Goal: Answer question/provide support: Share knowledge or assist other users

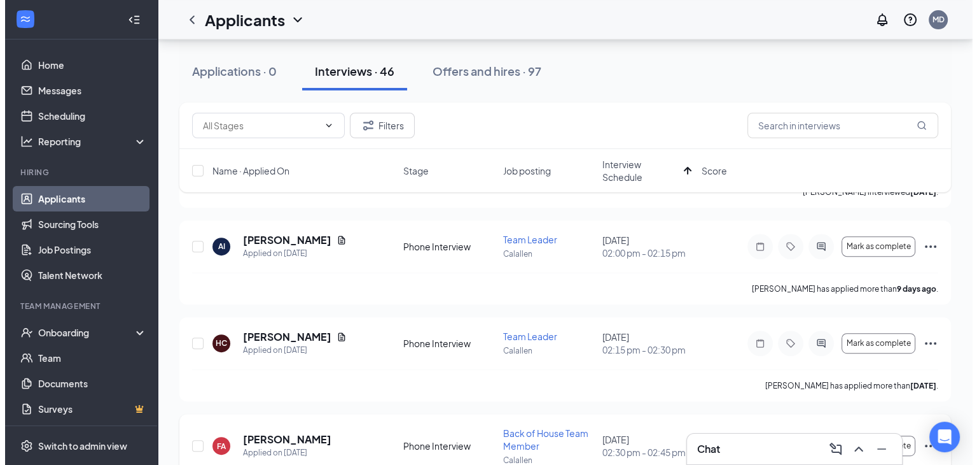
scroll to position [535, 0]
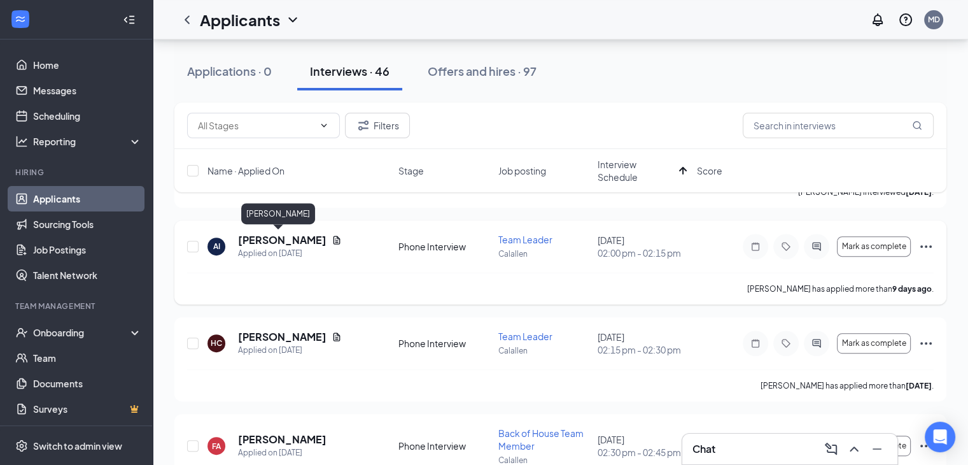
click at [267, 238] on h5 "[PERSON_NAME]" at bounding box center [282, 240] width 88 height 14
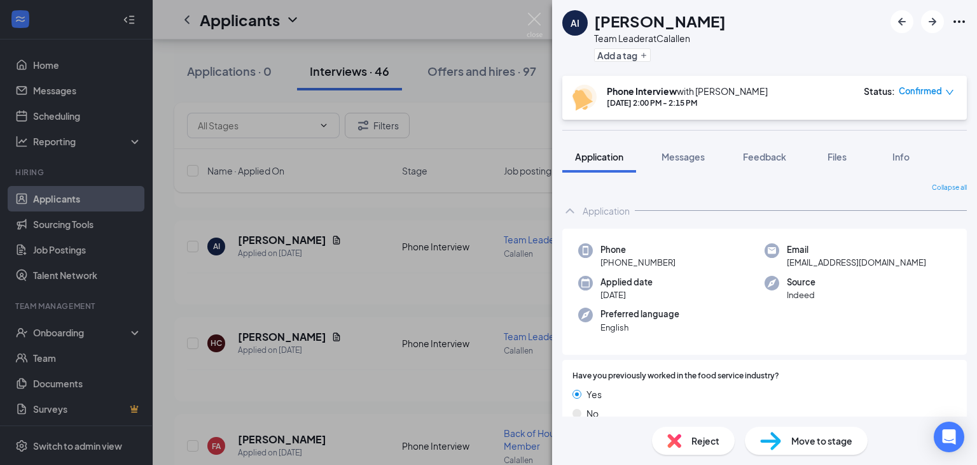
click at [528, 119] on div "AI [PERSON_NAME] Team Leader at Calallen Add a tag Phone Interview with [PERSON…" at bounding box center [488, 232] width 977 height 465
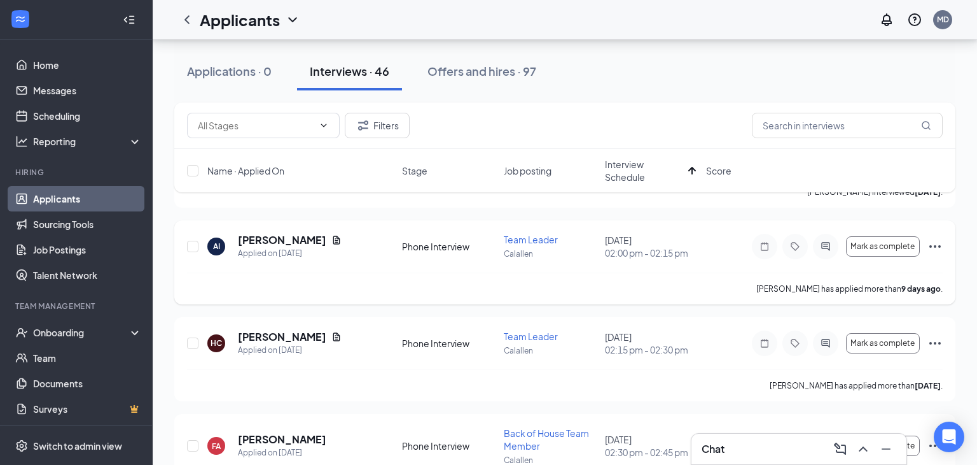
scroll to position [536, 0]
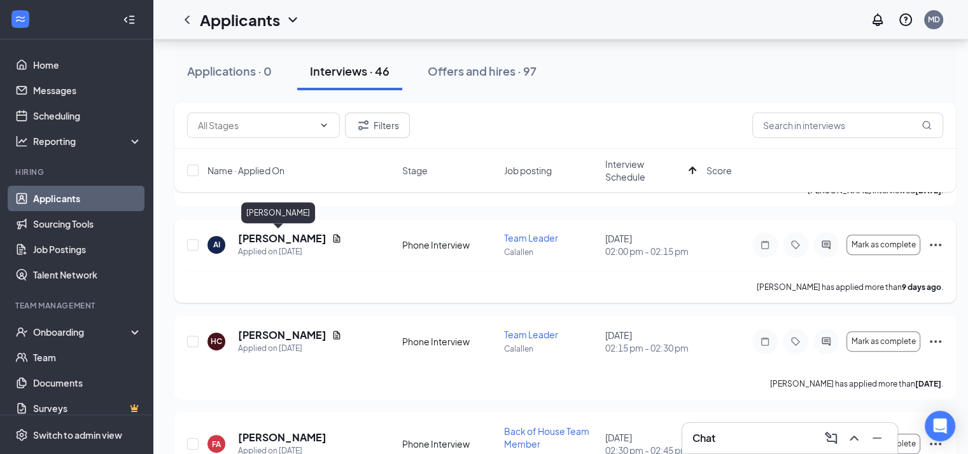
drag, startPoint x: 694, startPoint y: 290, endPoint x: 255, endPoint y: 237, distance: 443.0
click at [255, 237] on h5 "[PERSON_NAME]" at bounding box center [282, 239] width 88 height 14
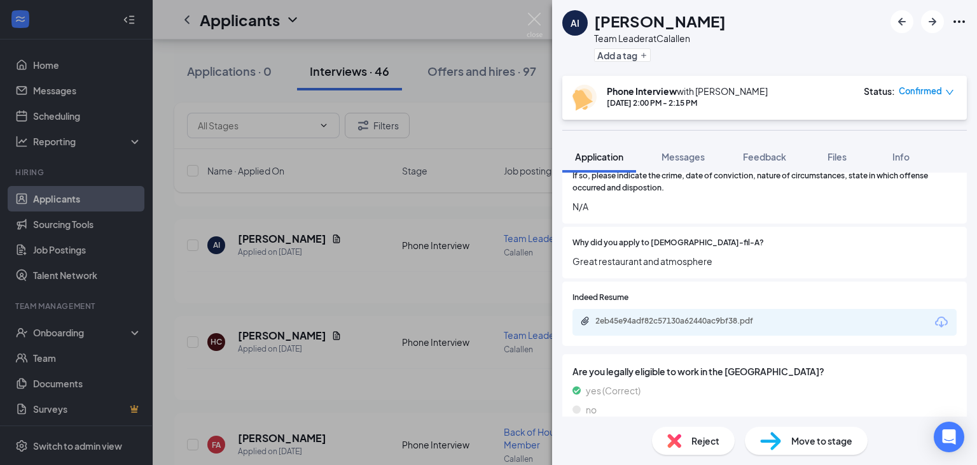
scroll to position [1074, 0]
click at [657, 316] on div "2eb45e94adf82c57130a62440ac9bf38.pdf" at bounding box center [685, 321] width 178 height 10
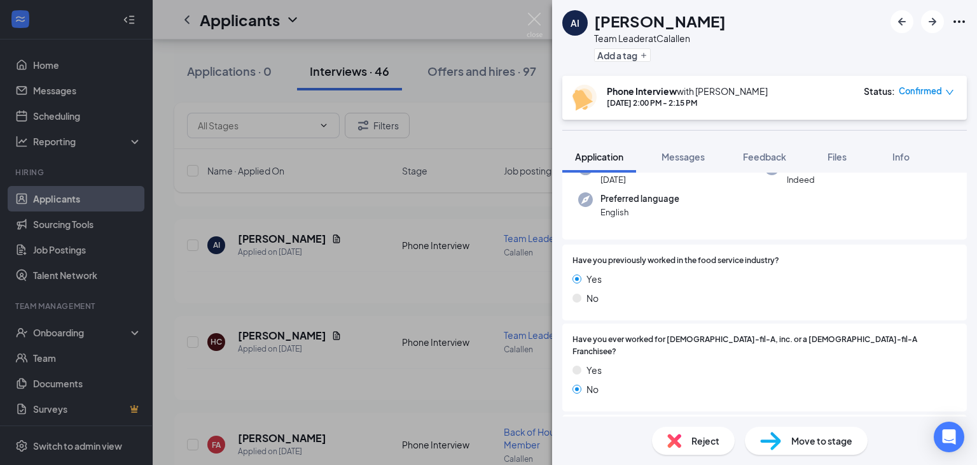
scroll to position [0, 0]
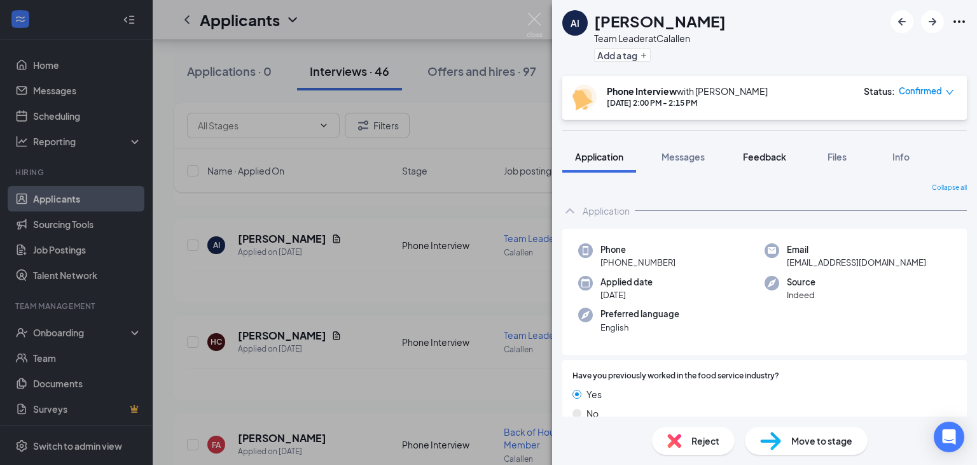
click at [769, 155] on span "Feedback" at bounding box center [764, 156] width 43 height 11
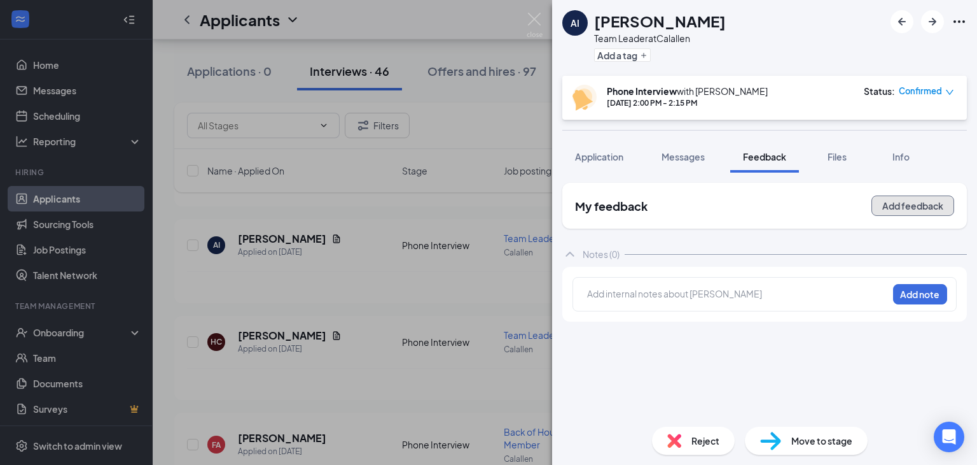
click at [916, 209] on button "Add feedback" at bounding box center [913, 205] width 83 height 20
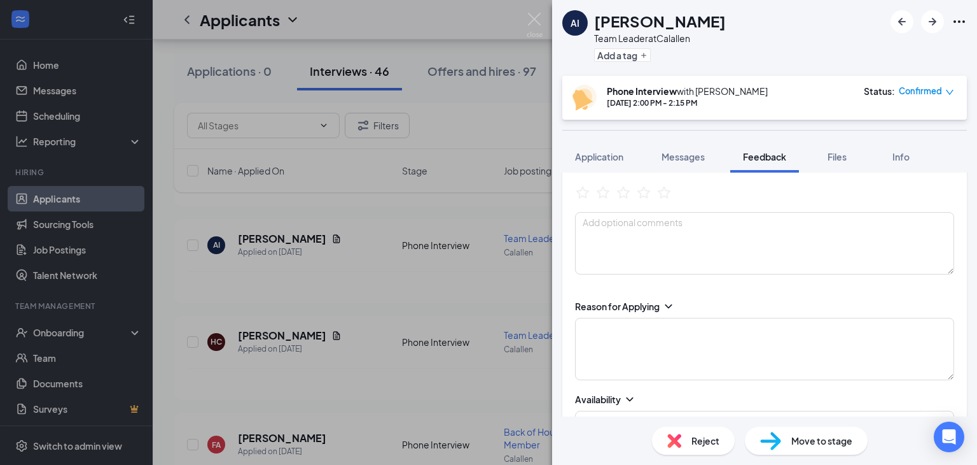
scroll to position [76, 0]
click at [636, 337] on textarea at bounding box center [764, 346] width 379 height 62
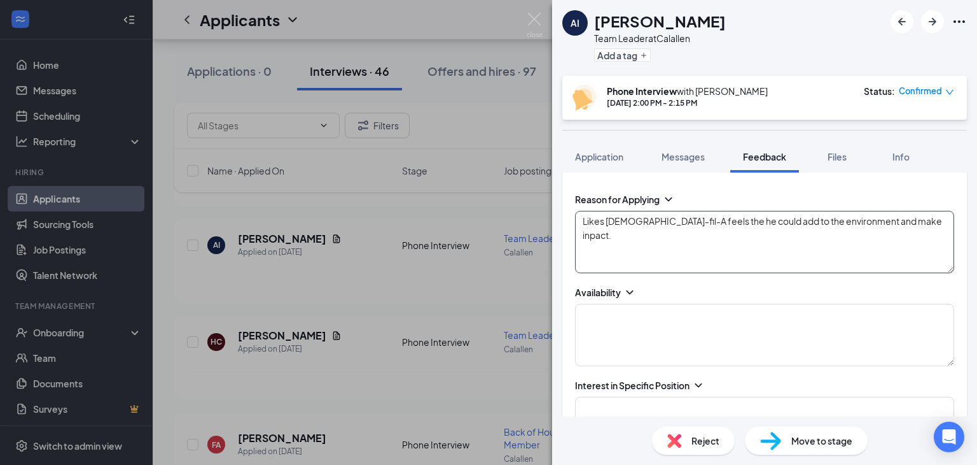
scroll to position [179, 0]
type textarea "Likes [DEMOGRAPHIC_DATA]-fil-A feels the he could add to the environment and ma…"
click at [584, 323] on textarea at bounding box center [764, 336] width 379 height 62
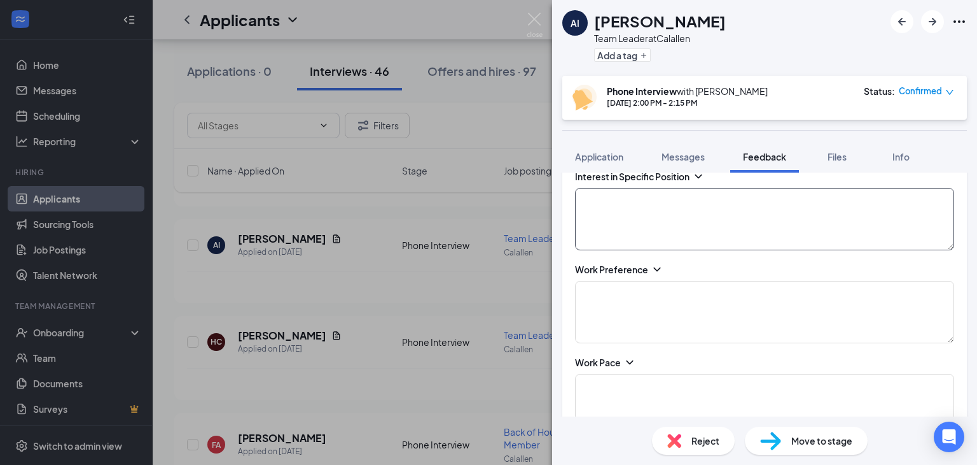
scroll to position [391, 0]
type textarea "Open availability starts school at the first of the year, this would be a for n…"
click at [591, 190] on textarea at bounding box center [764, 217] width 379 height 62
click at [705, 197] on textarea "Has leadership experience jsut not in the food service industry" at bounding box center [764, 217] width 379 height 62
type textarea "Has leadership experience just not in the food service industry"
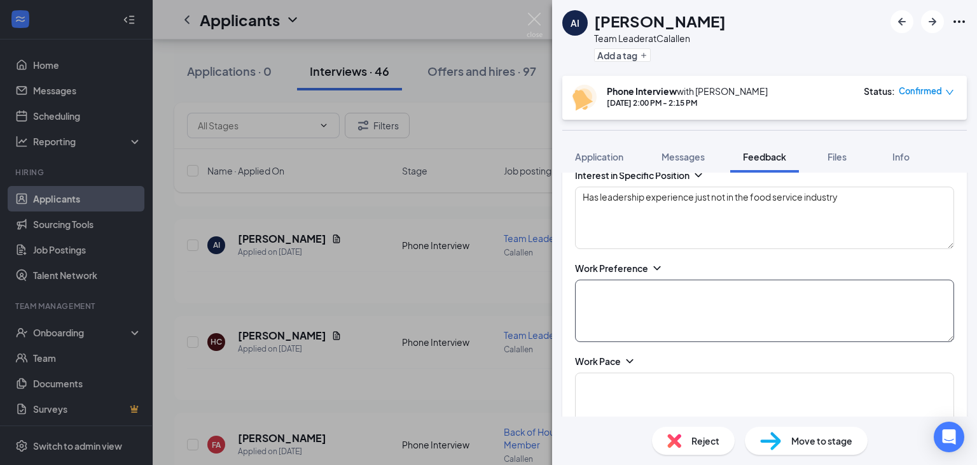
click at [628, 296] on textarea at bounding box center [764, 310] width 379 height 62
type textarea "Everyday is differrent"
click at [618, 382] on textarea at bounding box center [764, 403] width 379 height 62
type textarea "G"
type textarea "Fast pace environment, feels he could adapt easily"
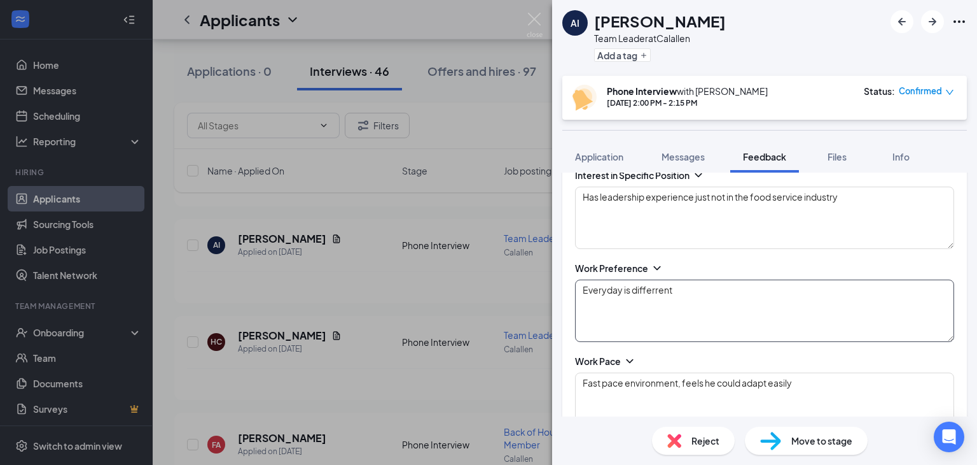
click at [654, 288] on textarea "Everyday is differrent" at bounding box center [764, 310] width 379 height 62
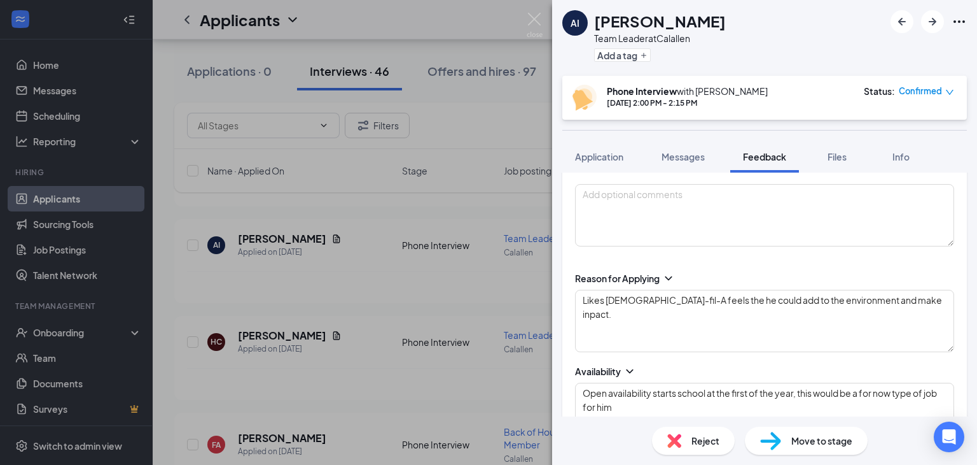
scroll to position [0, 0]
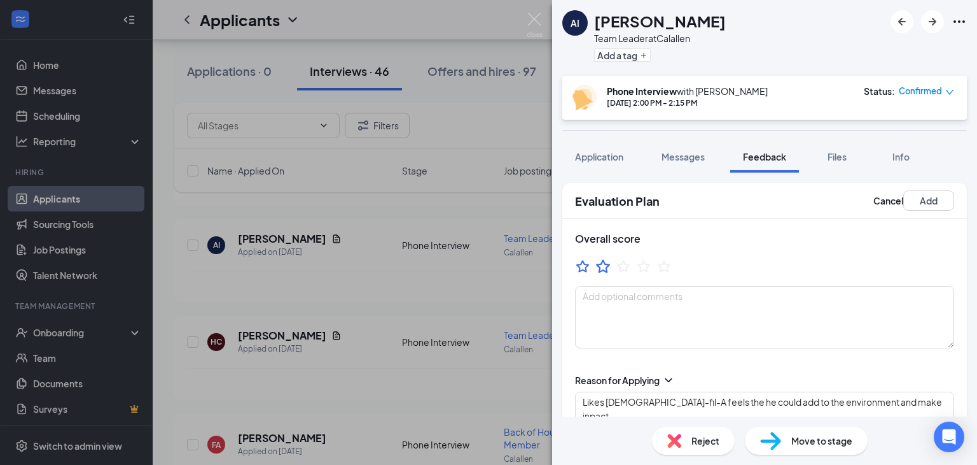
type textarea "Everyday is different"
click at [601, 268] on icon "StarBorder" at bounding box center [603, 266] width 17 height 17
click at [608, 311] on textarea at bounding box center [764, 317] width 379 height 62
click at [881, 401] on textarea "Likes [DEMOGRAPHIC_DATA]-fil-A feels the he could add to the environment and ma…" at bounding box center [764, 422] width 379 height 62
type textarea "Likes [DEMOGRAPHIC_DATA]-fil-A feels the he could add to the environment and ma…"
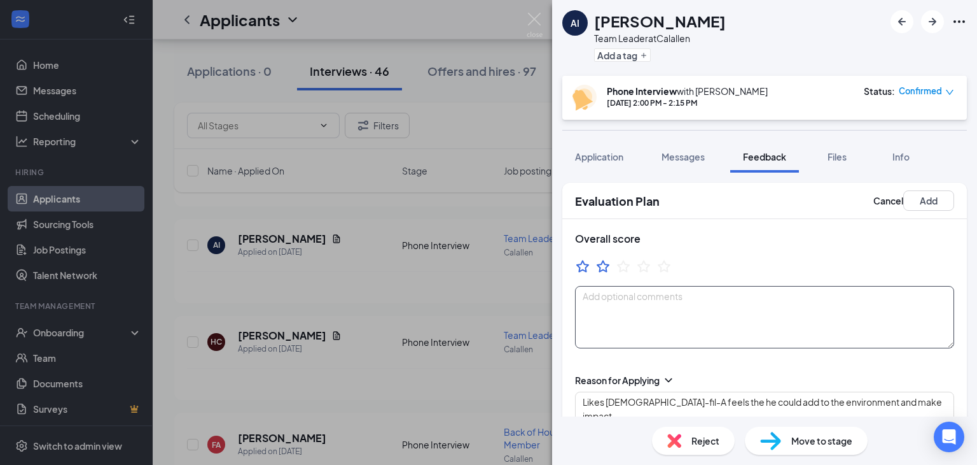
click at [612, 304] on textarea at bounding box center [764, 317] width 379 height 62
click at [718, 296] on textarea "Not sure we would get the committment or buy in from him since this would be a …" at bounding box center [764, 317] width 379 height 62
click at [642, 314] on textarea "Not sure we would get the commitment or buy in from him since this would be a t…" at bounding box center [764, 317] width 379 height 62
type textarea "Not sure we would get the commitment or buy in from him since this would be a t…"
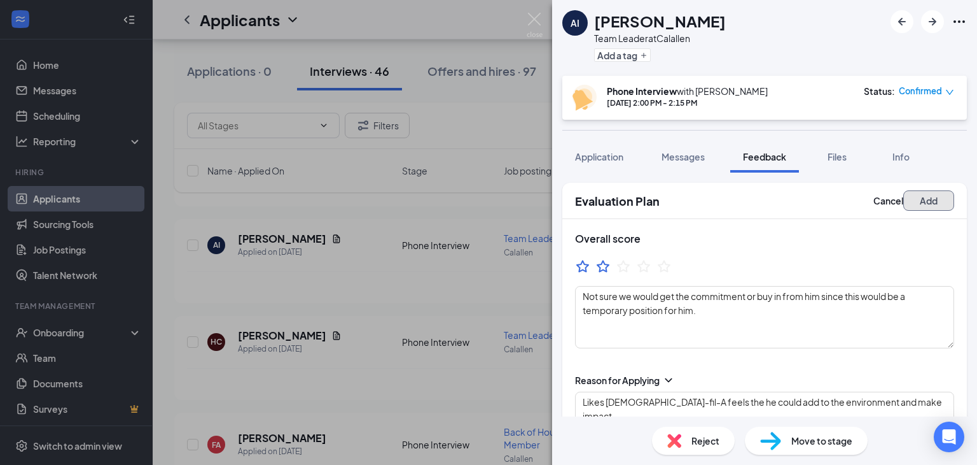
click at [918, 201] on button "Add" at bounding box center [929, 200] width 51 height 20
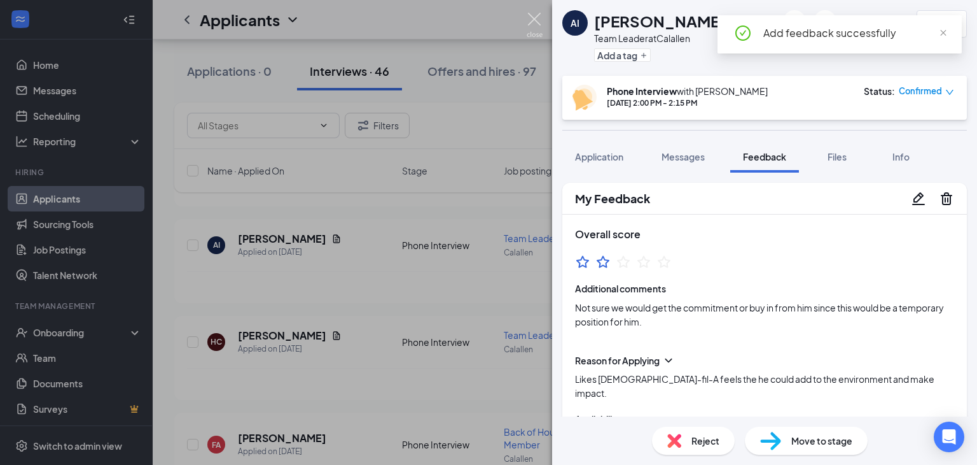
click at [533, 16] on img at bounding box center [535, 25] width 16 height 25
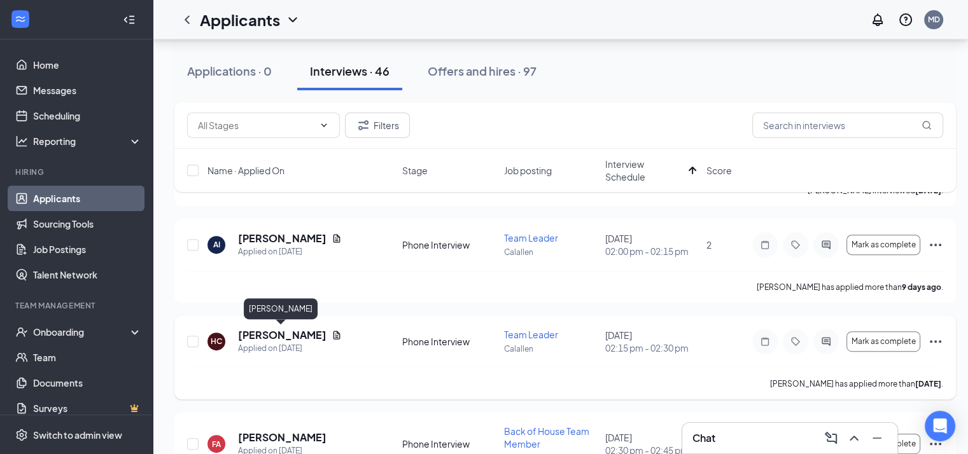
click at [283, 332] on h5 "[PERSON_NAME]" at bounding box center [282, 335] width 88 height 14
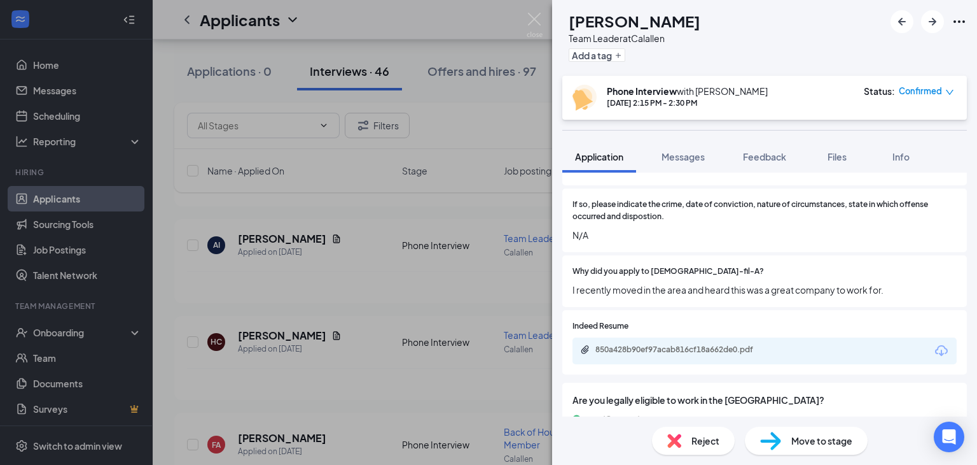
scroll to position [1039, 0]
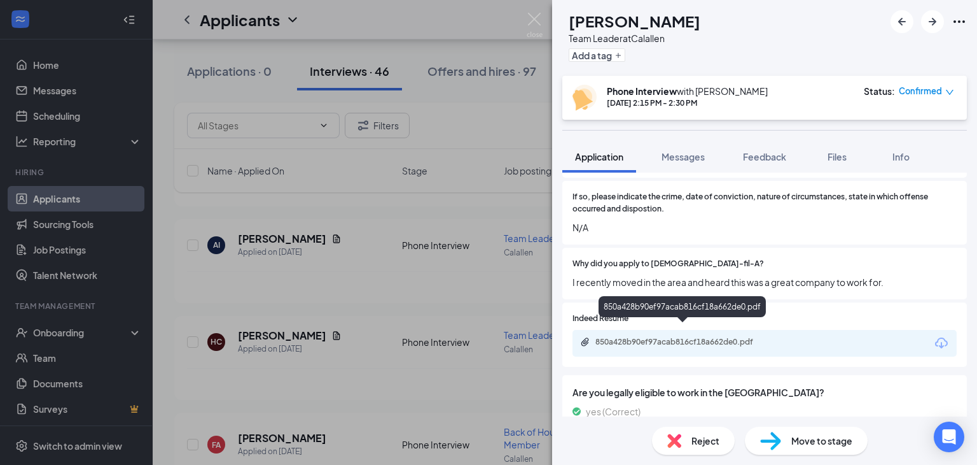
click at [711, 337] on div "850a428b90ef97acab816cf18a662de0.pdf" at bounding box center [685, 342] width 178 height 10
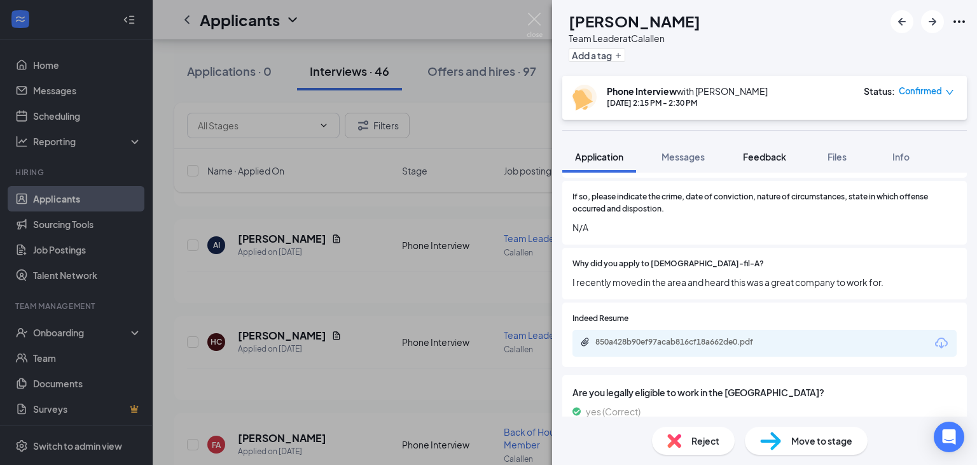
click at [764, 156] on span "Feedback" at bounding box center [764, 156] width 43 height 11
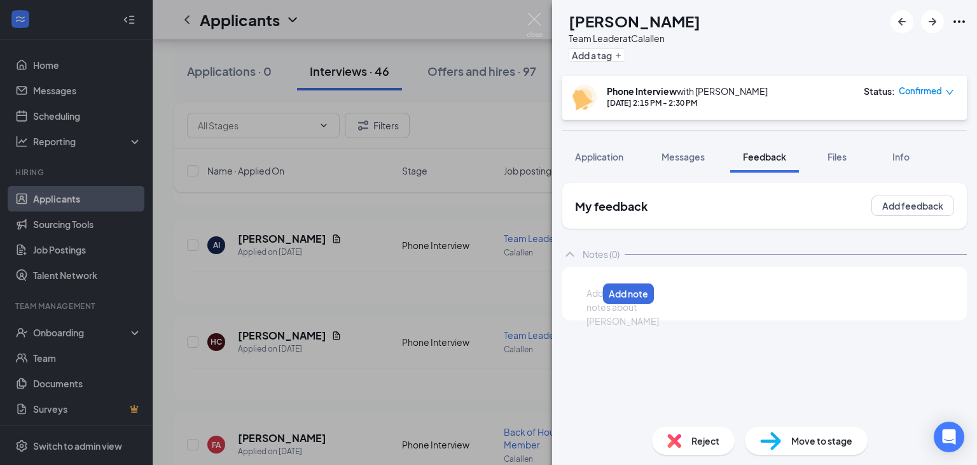
click at [598, 287] on div at bounding box center [592, 292] width 10 height 13
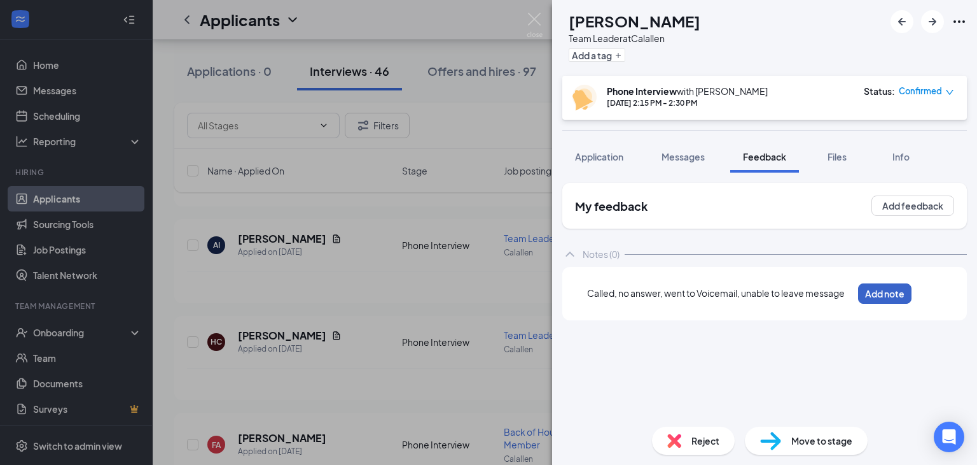
click at [911, 295] on button "Add note" at bounding box center [884, 293] width 53 height 20
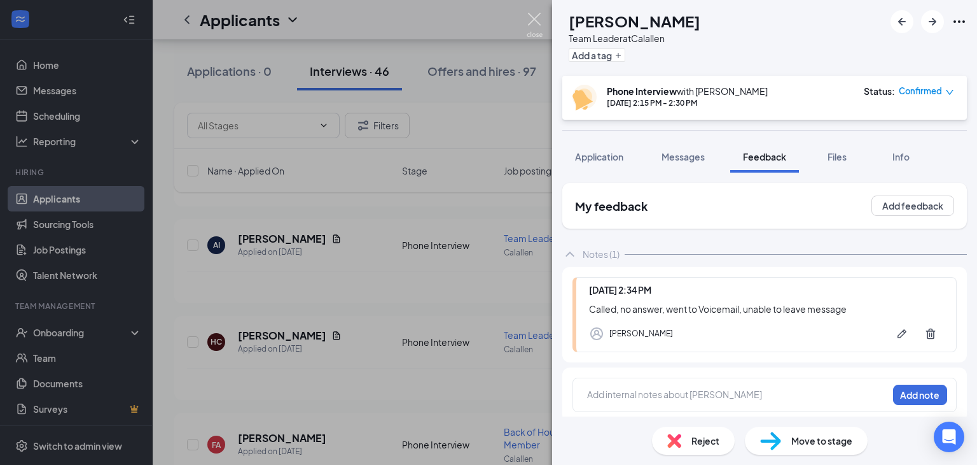
click at [531, 14] on img at bounding box center [535, 25] width 16 height 25
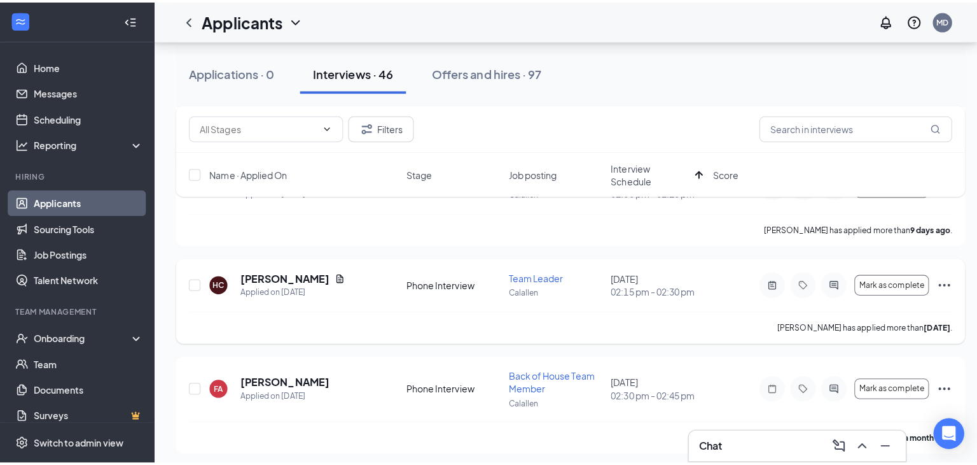
scroll to position [598, 0]
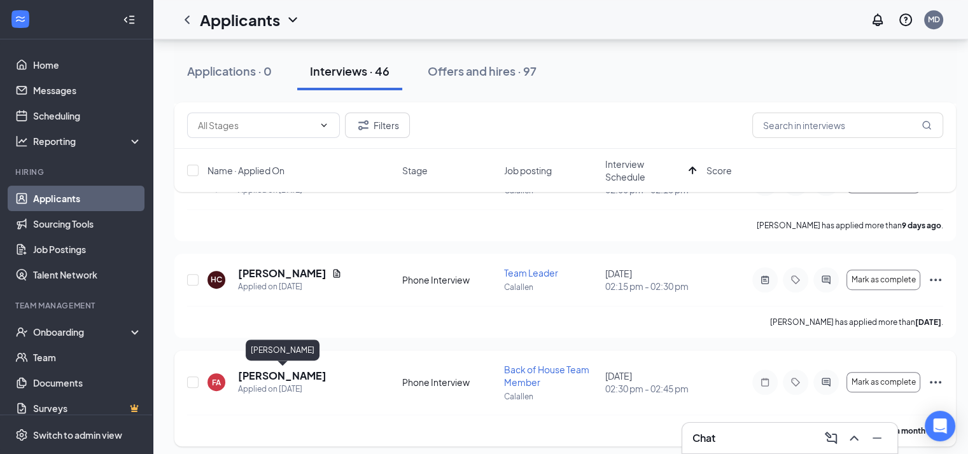
click at [283, 377] on h5 "[PERSON_NAME]" at bounding box center [282, 376] width 88 height 14
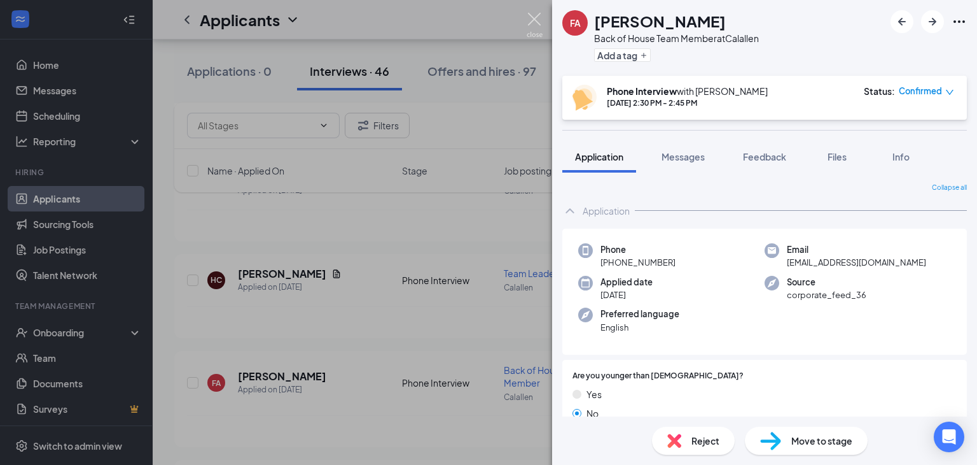
click at [532, 18] on img at bounding box center [535, 25] width 16 height 25
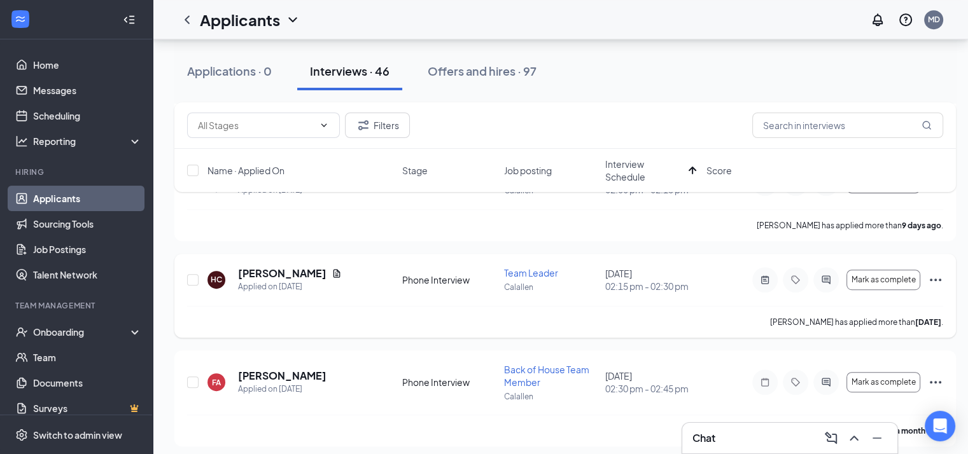
click at [938, 277] on icon "Ellipses" at bounding box center [935, 279] width 15 height 15
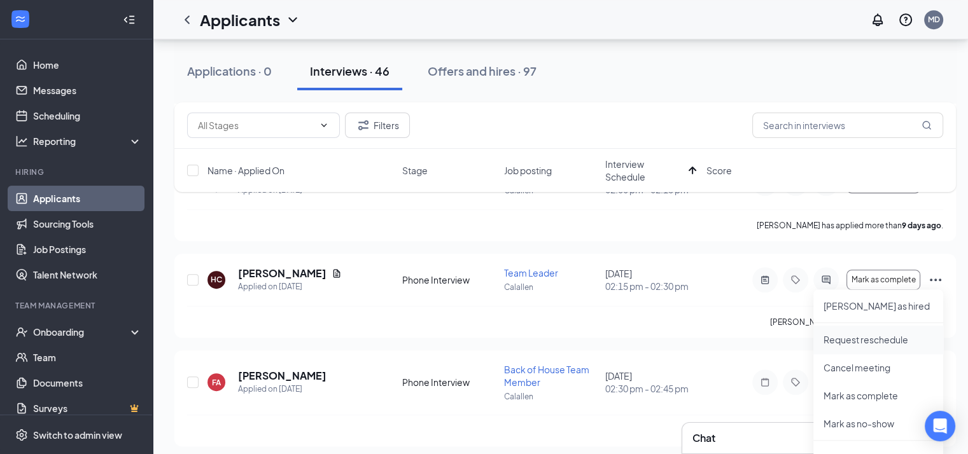
click at [867, 339] on p "Request reschedule" at bounding box center [877, 339] width 109 height 13
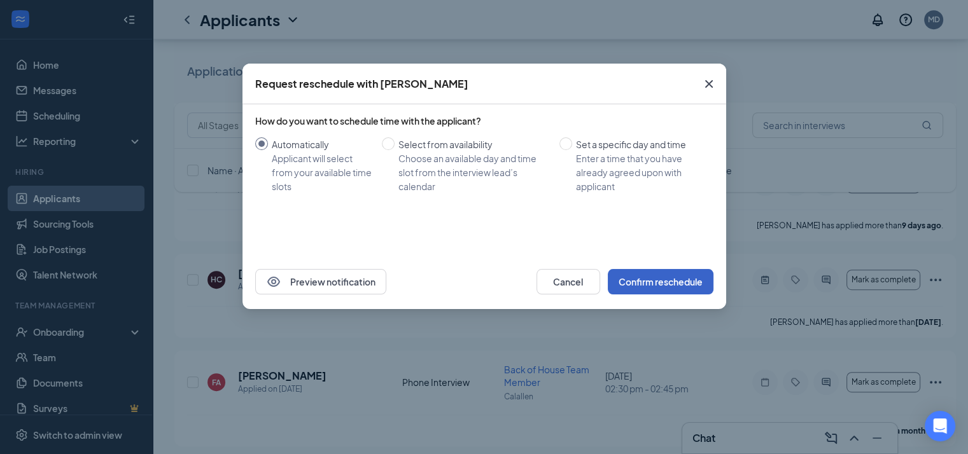
click at [651, 279] on button "Confirm reschedule" at bounding box center [661, 281] width 106 height 25
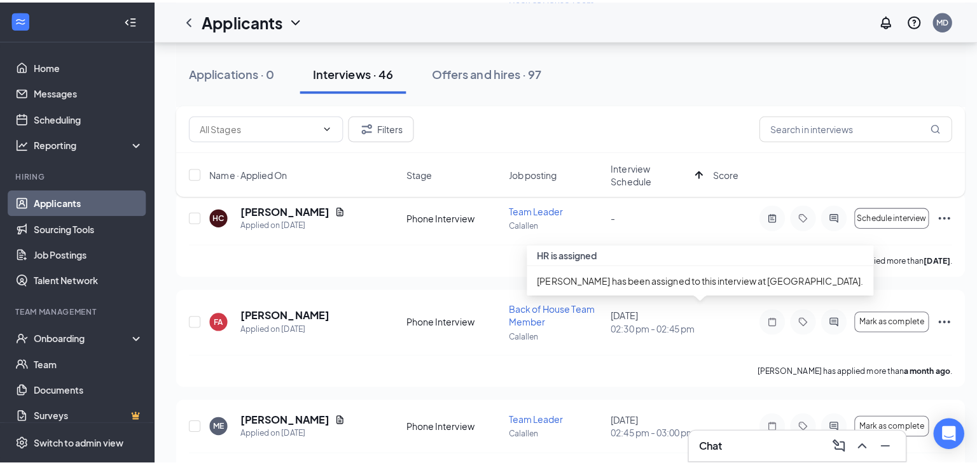
scroll to position [663, 0]
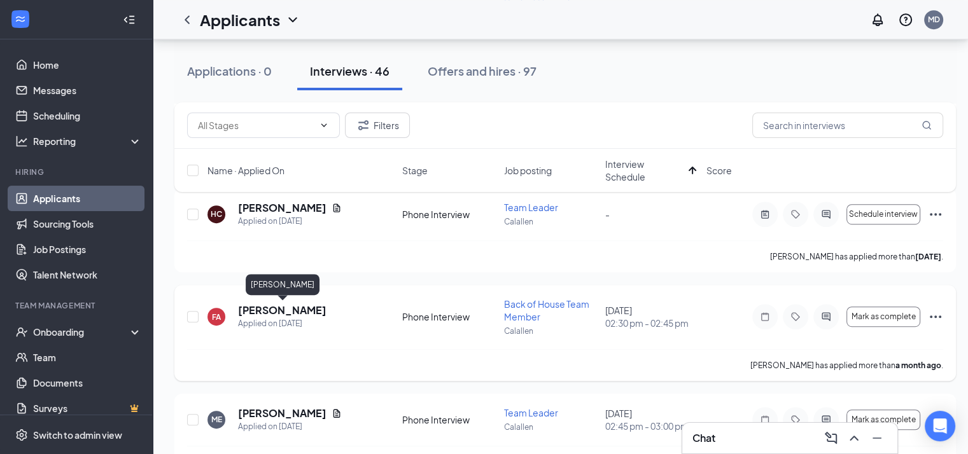
click at [276, 309] on h5 "[PERSON_NAME]" at bounding box center [282, 311] width 88 height 14
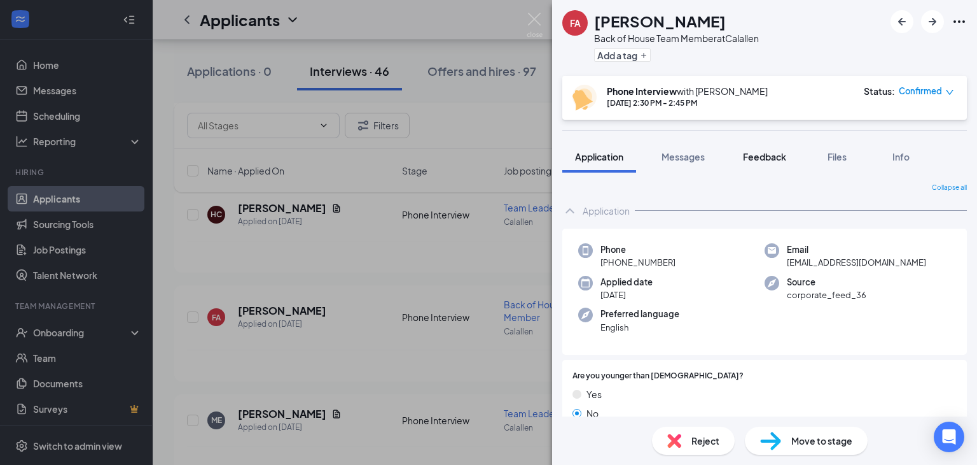
click at [757, 154] on span "Feedback" at bounding box center [764, 156] width 43 height 11
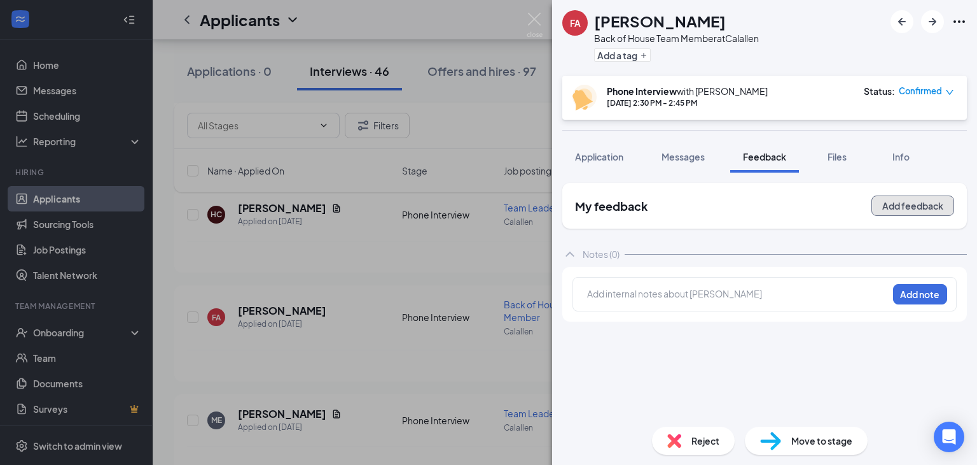
click at [928, 204] on button "Add feedback" at bounding box center [913, 205] width 83 height 20
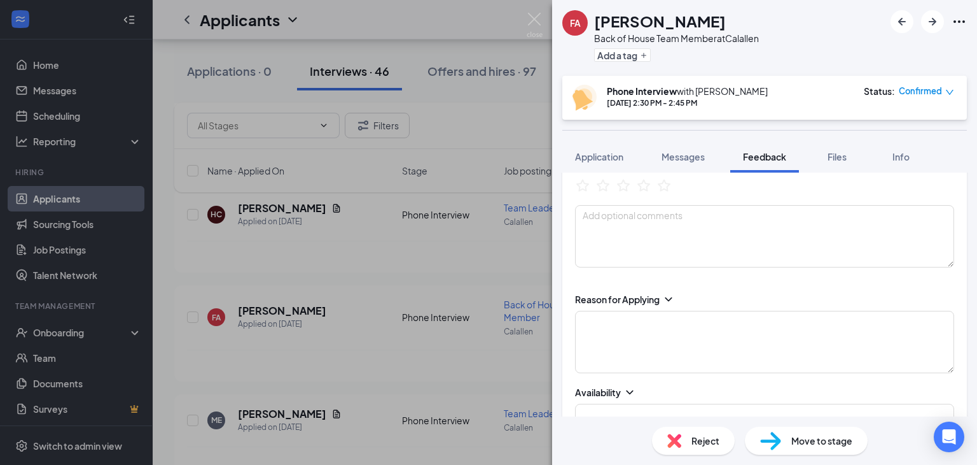
scroll to position [84, 0]
click at [669, 298] on icon "ChevronDown" at bounding box center [668, 296] width 13 height 13
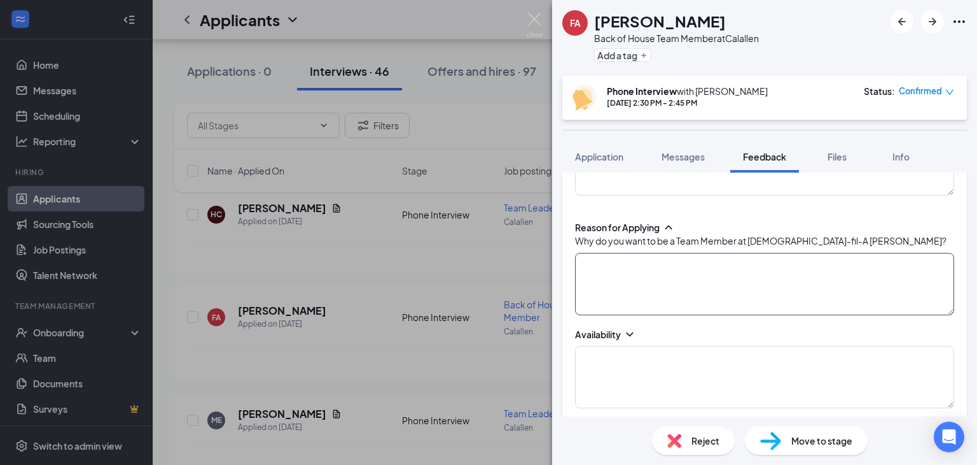
scroll to position [155, 0]
click at [631, 332] on icon "ChevronDown" at bounding box center [630, 332] width 13 height 13
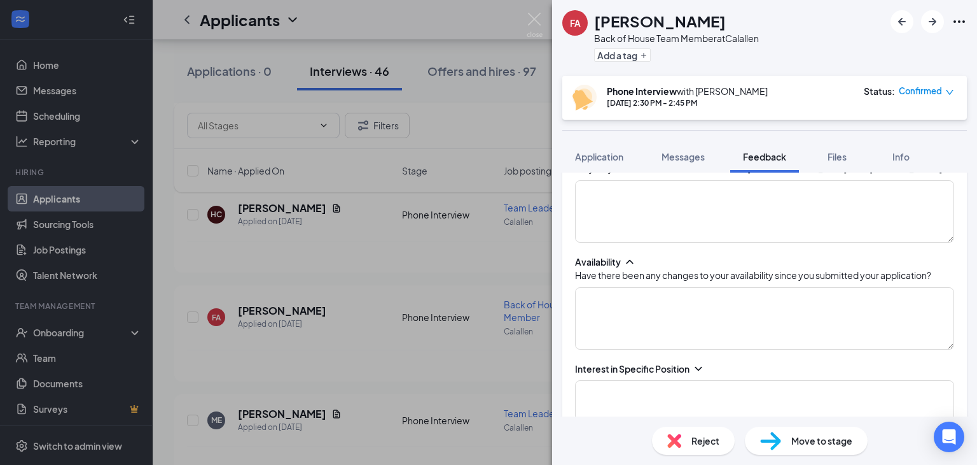
scroll to position [228, 0]
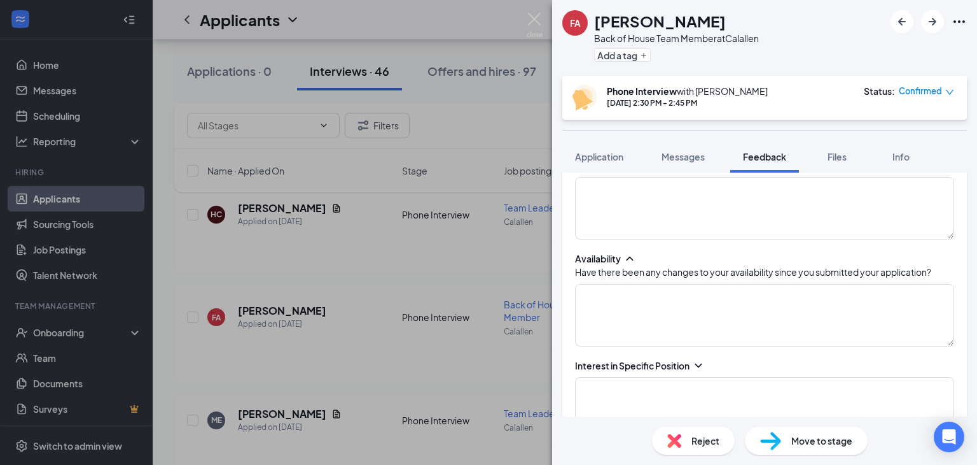
click at [697, 367] on icon "ChevronDown" at bounding box center [698, 365] width 13 height 13
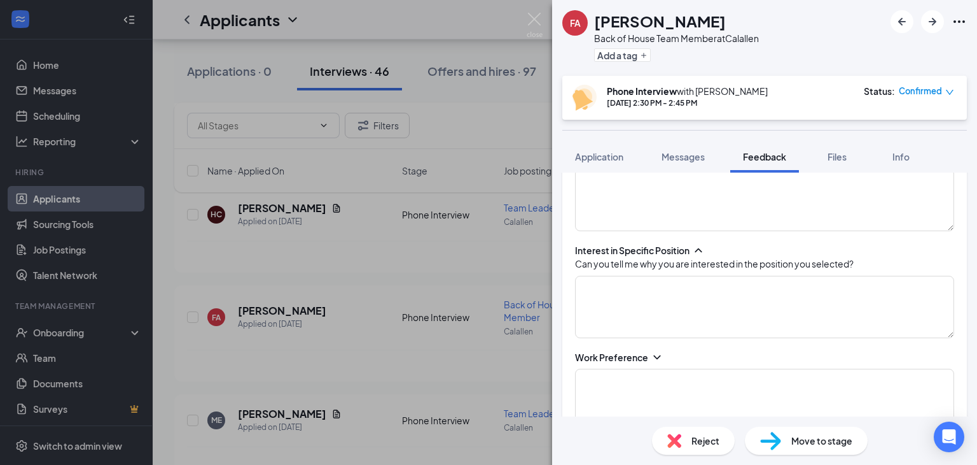
click at [654, 353] on icon "ChevronDown" at bounding box center [657, 357] width 13 height 13
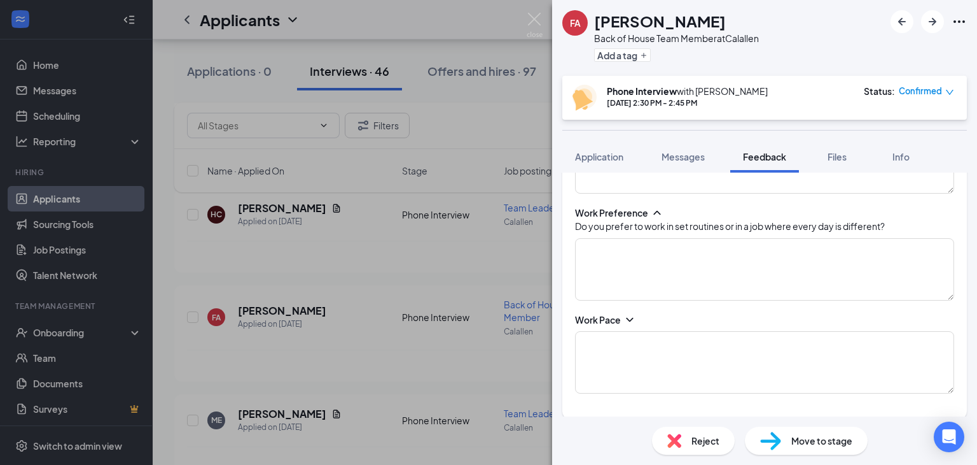
scroll to position [491, 0]
click at [629, 317] on icon "ChevronDown" at bounding box center [629, 317] width 7 height 4
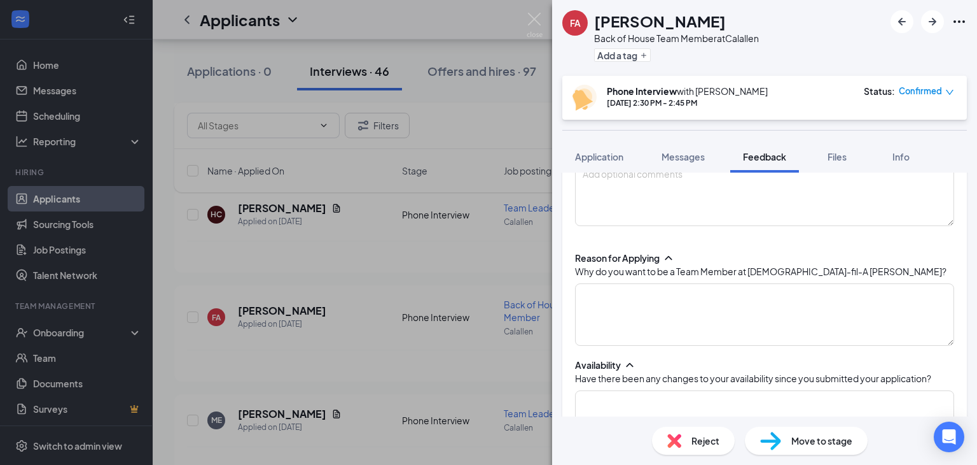
scroll to position [121, 0]
click at [615, 300] on textarea at bounding box center [764, 315] width 379 height 62
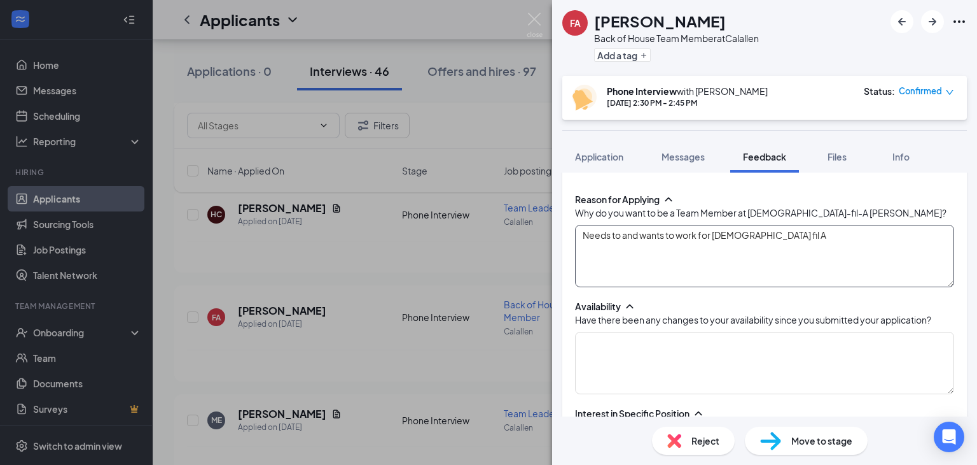
scroll to position [183, 0]
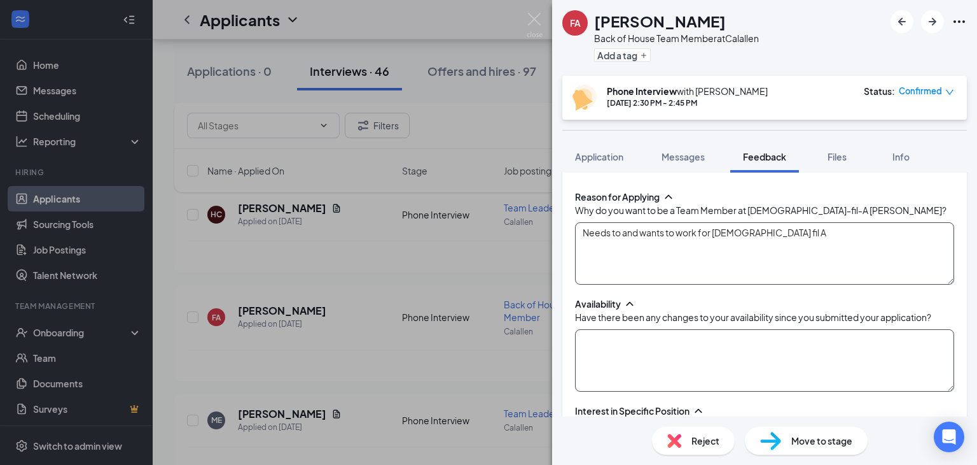
type textarea "Needs to and wants to work for [DEMOGRAPHIC_DATA] fil A"
click at [598, 346] on textarea at bounding box center [764, 360] width 379 height 62
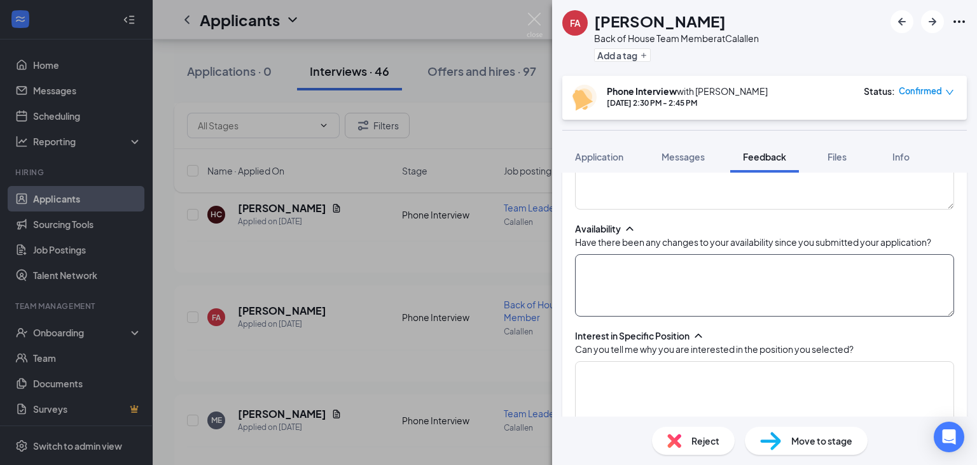
scroll to position [257, 0]
click at [664, 265] on textarea "Can only work in thr morning" at bounding box center [764, 286] width 379 height 62
click at [706, 267] on textarea "Can only work in the morning" at bounding box center [764, 286] width 379 height 62
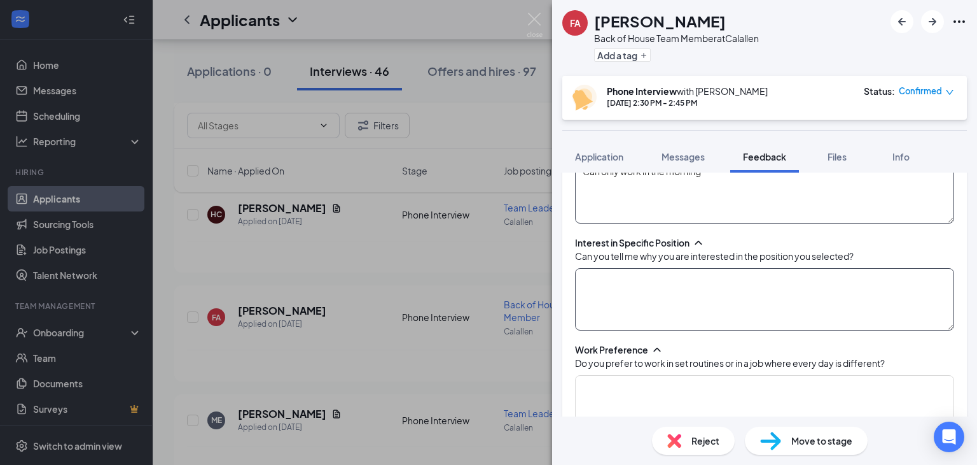
type textarea "Can only work in the morning"
click at [629, 283] on textarea at bounding box center [764, 299] width 379 height 62
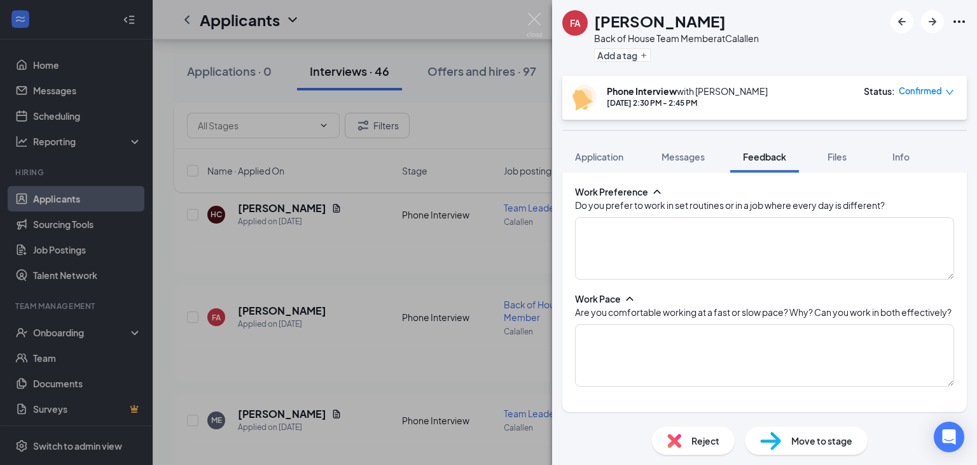
scroll to position [514, 0]
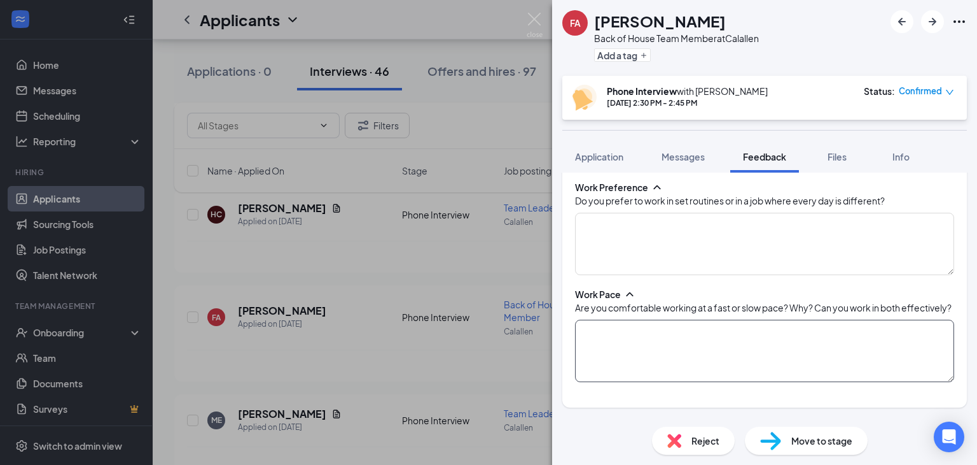
type textarea "Has experience in the kitchen and knows that everyone here is nice"
click at [615, 340] on textarea at bounding box center [764, 350] width 379 height 62
type textarea "Fast Pace is preferrable"
drag, startPoint x: 612, startPoint y: 223, endPoint x: 599, endPoint y: 218, distance: 14.5
click at [599, 218] on textarea at bounding box center [764, 244] width 379 height 62
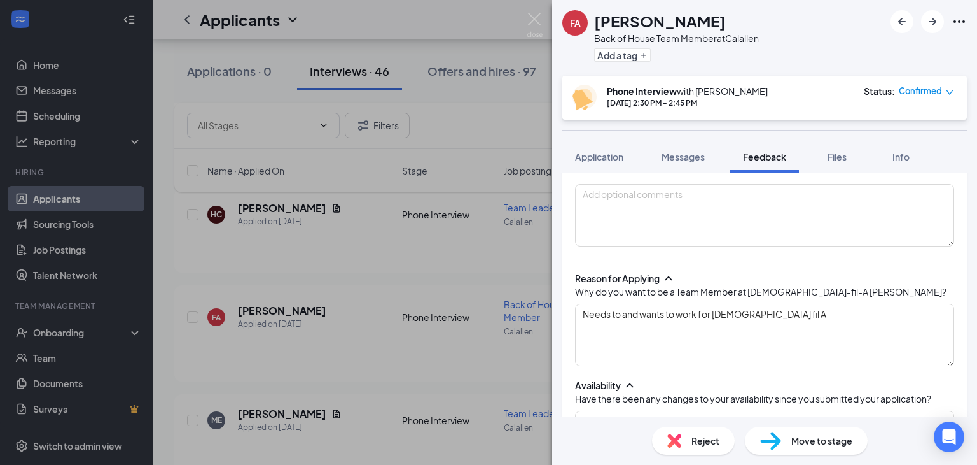
scroll to position [0, 0]
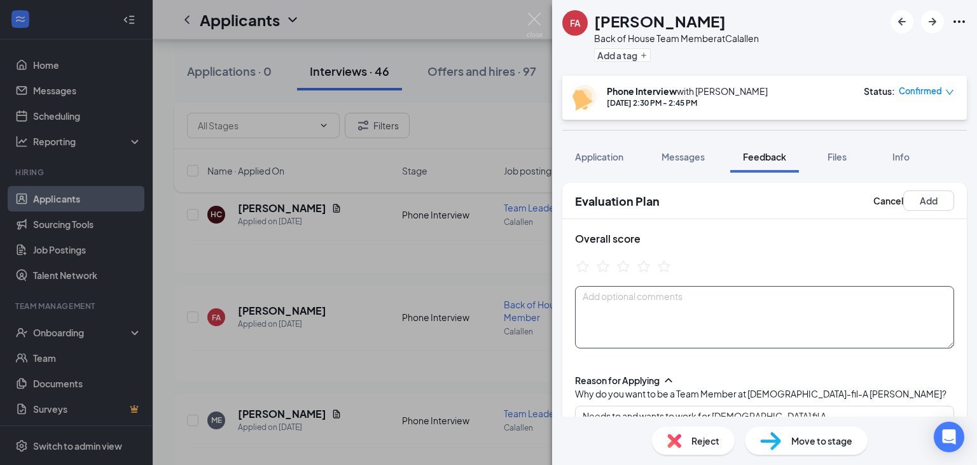
type textarea "Set routines but can work where ever we need her."
click at [607, 303] on textarea at bounding box center [764, 317] width 379 height 62
click at [602, 260] on icon "StarBorder" at bounding box center [603, 265] width 14 height 13
click at [603, 293] on textarea at bounding box center [764, 317] width 379 height 62
type textarea "Availability is an issue"
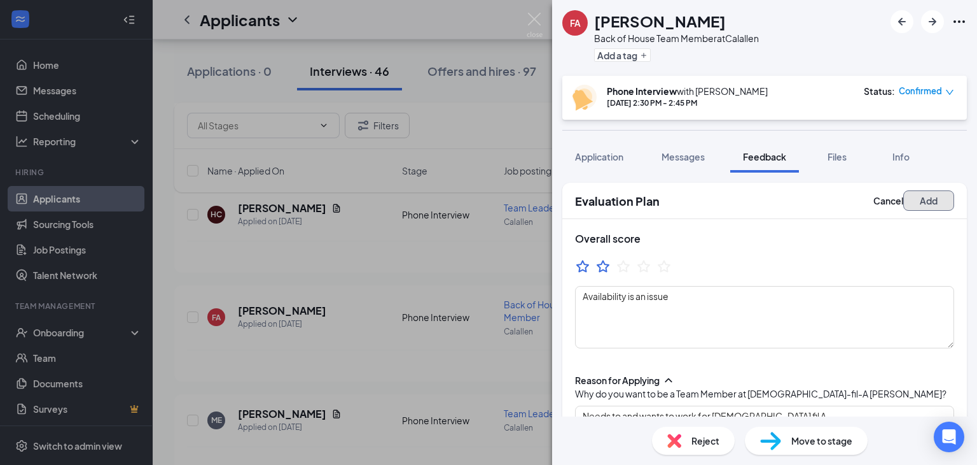
click at [918, 202] on button "Add" at bounding box center [929, 200] width 51 height 20
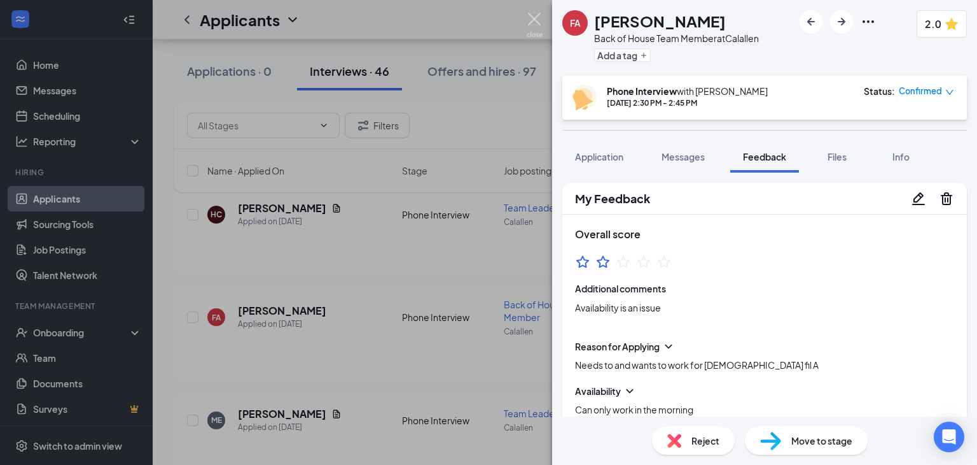
click at [532, 18] on img at bounding box center [535, 25] width 16 height 25
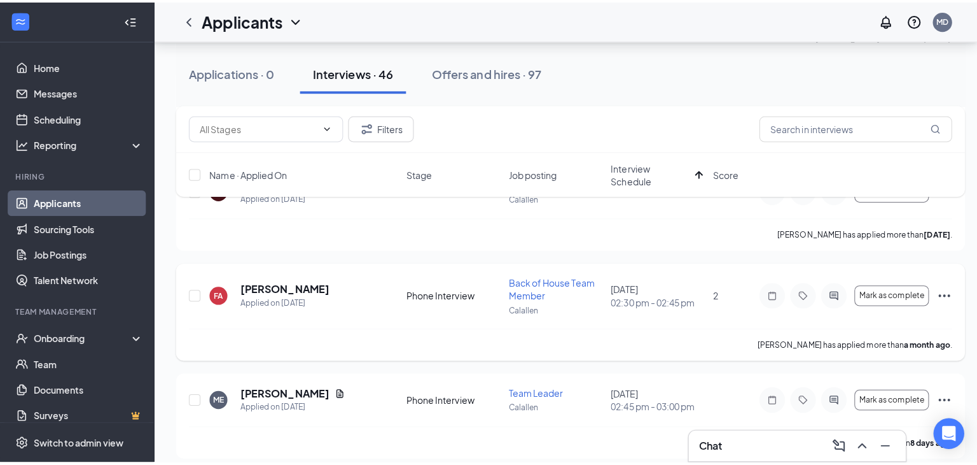
scroll to position [705, 0]
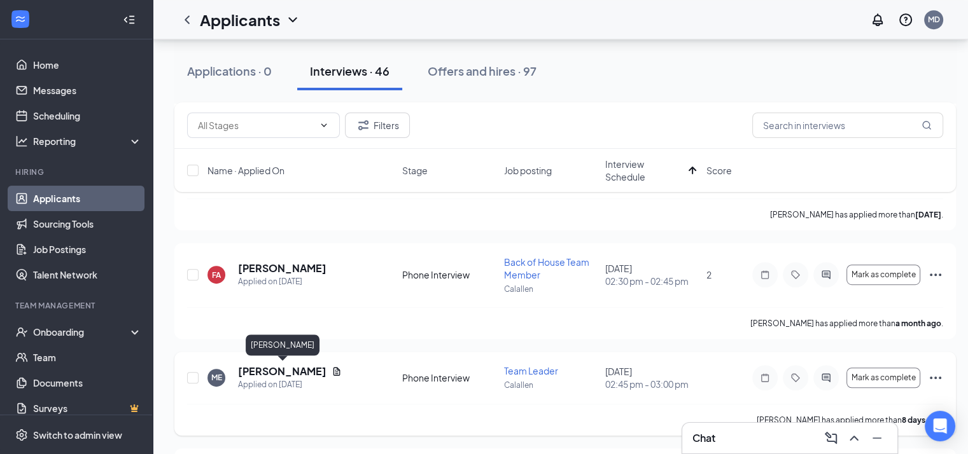
click at [290, 372] on h5 "[PERSON_NAME]" at bounding box center [282, 372] width 88 height 14
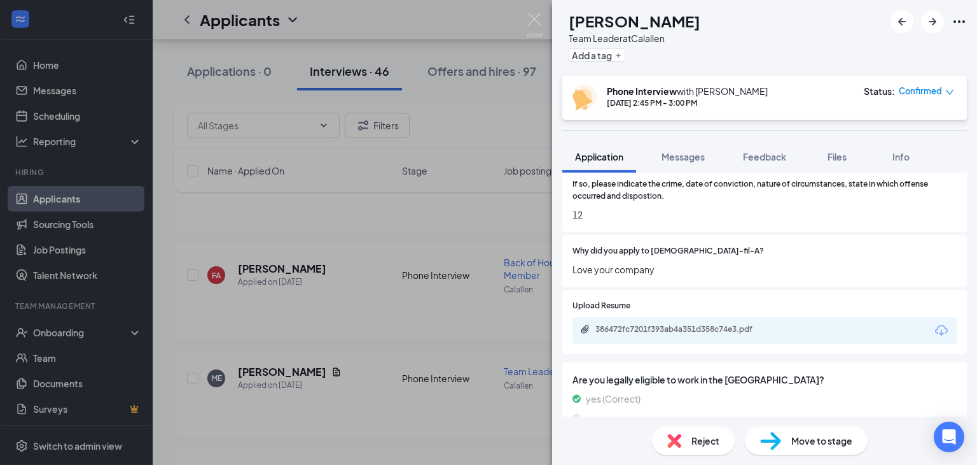
scroll to position [1038, 0]
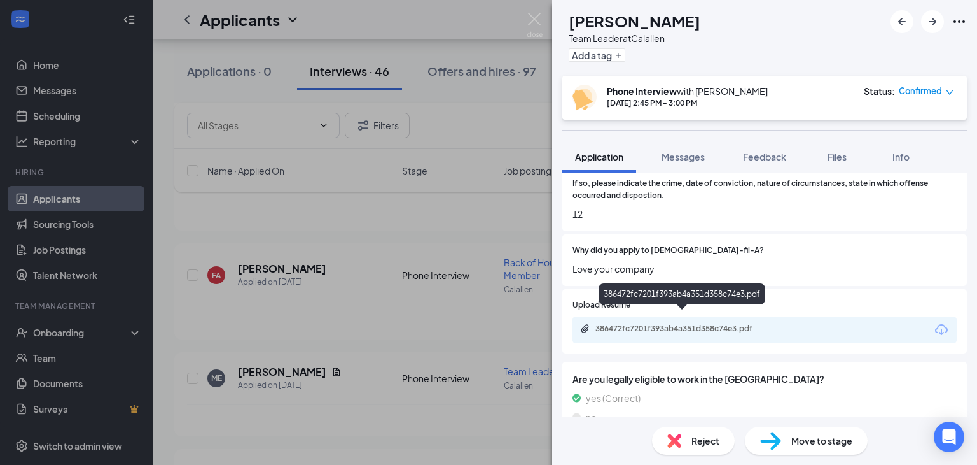
click at [724, 323] on div "386472fc7201f393ab4a351d358c74e3.pdf" at bounding box center [685, 328] width 178 height 10
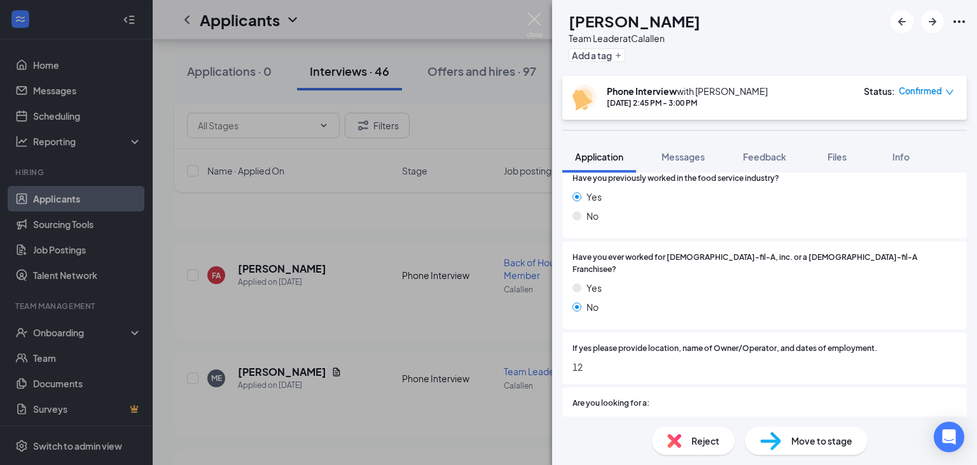
scroll to position [0, 0]
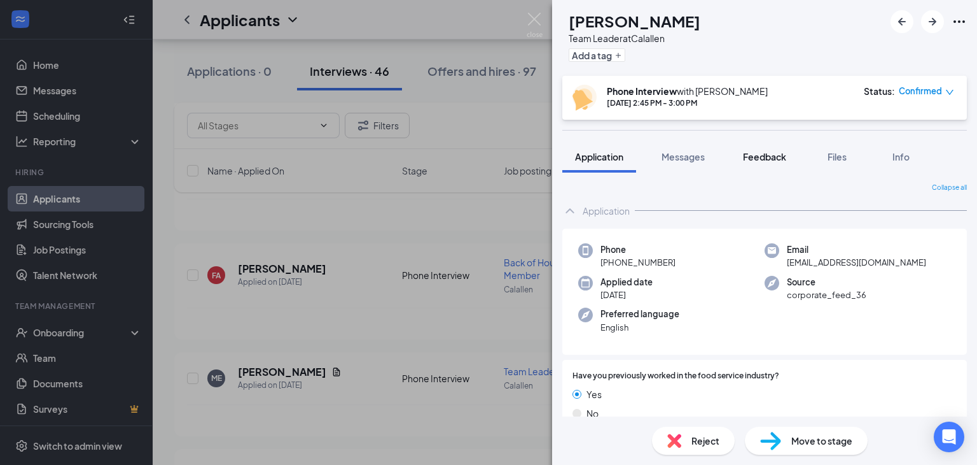
click at [760, 157] on span "Feedback" at bounding box center [764, 156] width 43 height 11
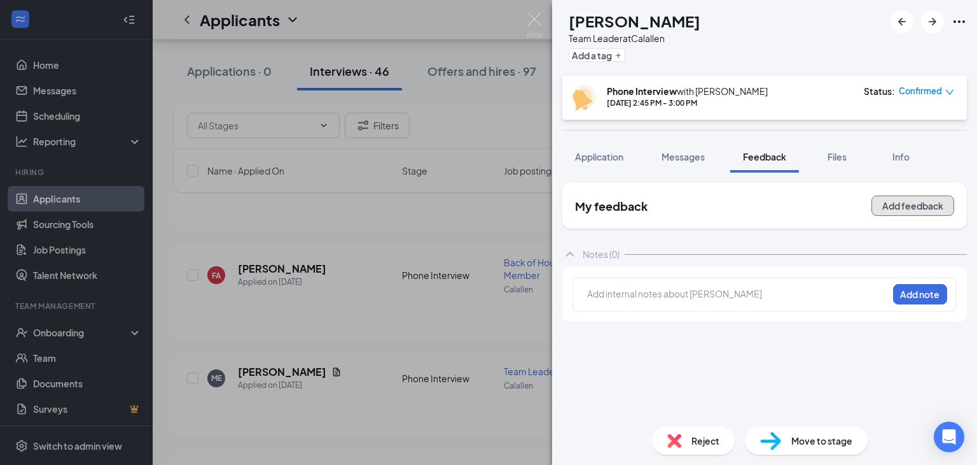
click at [928, 204] on button "Add feedback" at bounding box center [913, 205] width 83 height 20
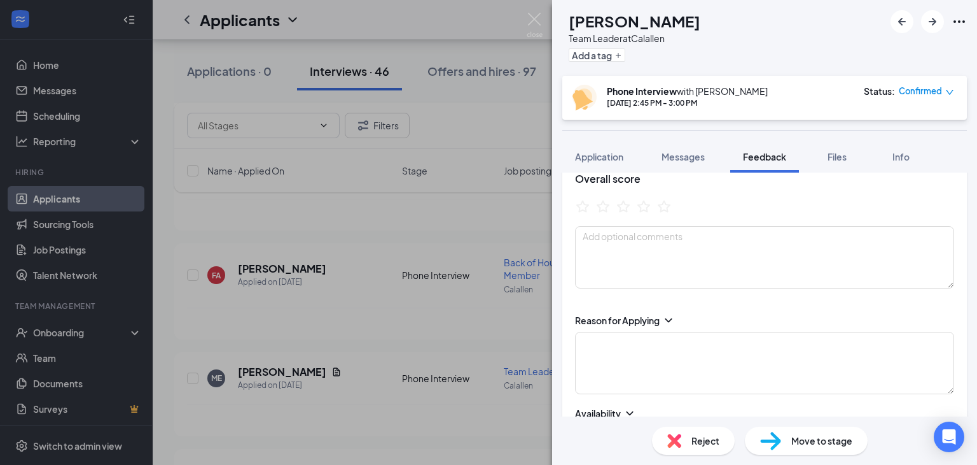
scroll to position [59, 0]
click at [608, 342] on textarea at bounding box center [764, 364] width 379 height 62
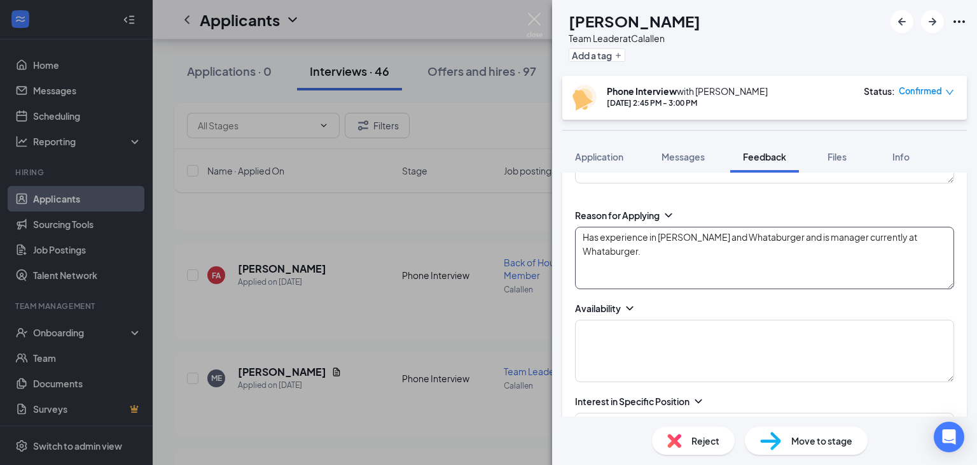
scroll to position [165, 0]
type textarea "Has experience in [PERSON_NAME] and Whataburger and is manager currently at Wha…"
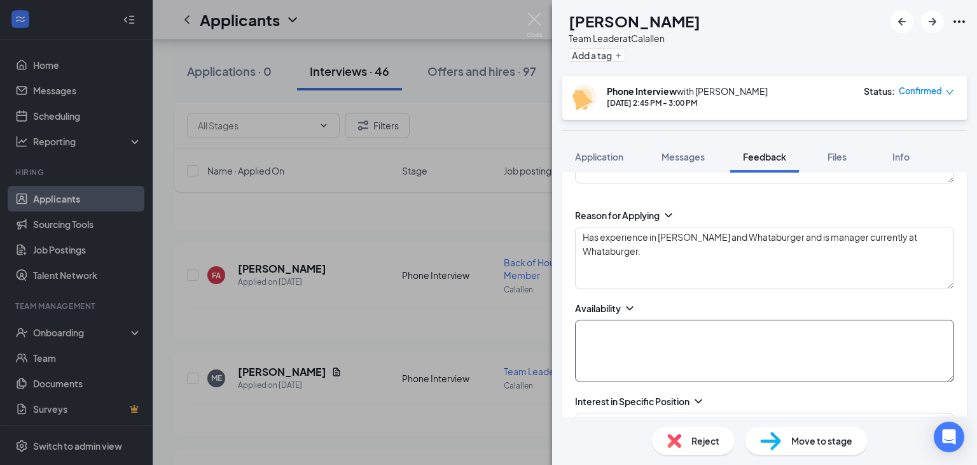
click at [622, 326] on textarea at bounding box center [764, 350] width 379 height 62
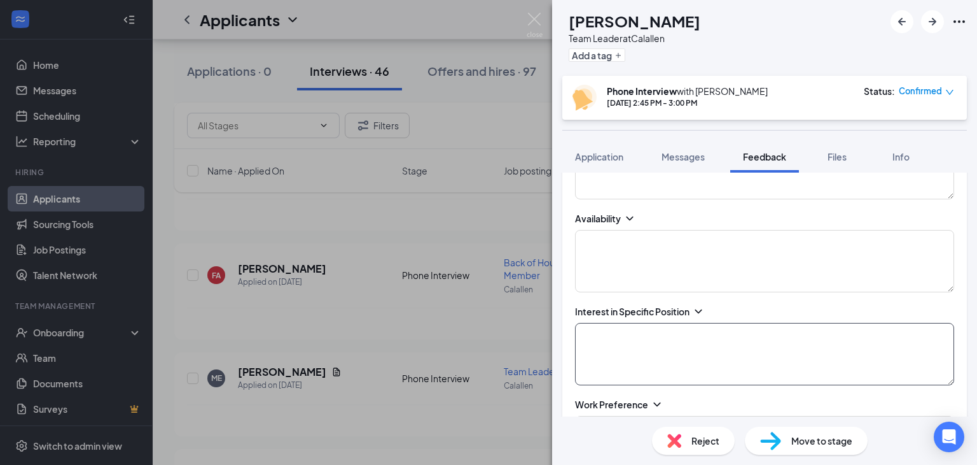
click at [622, 339] on textarea at bounding box center [764, 354] width 379 height 62
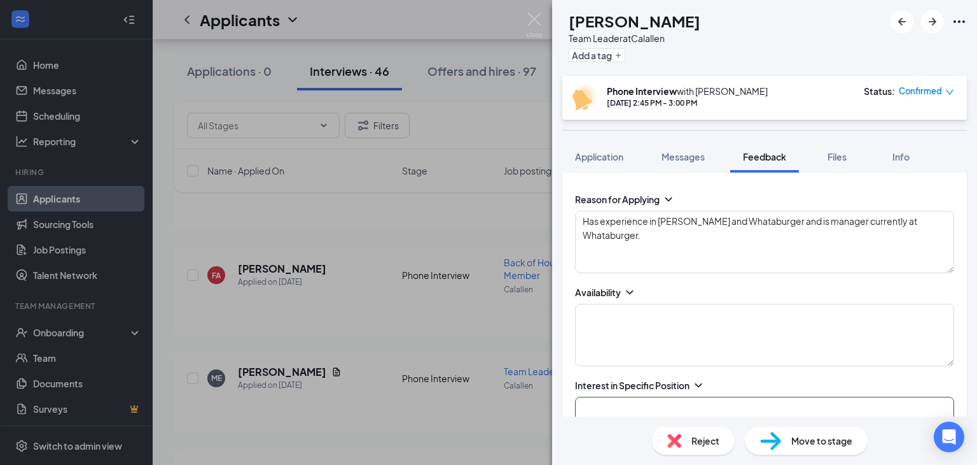
scroll to position [172, 0]
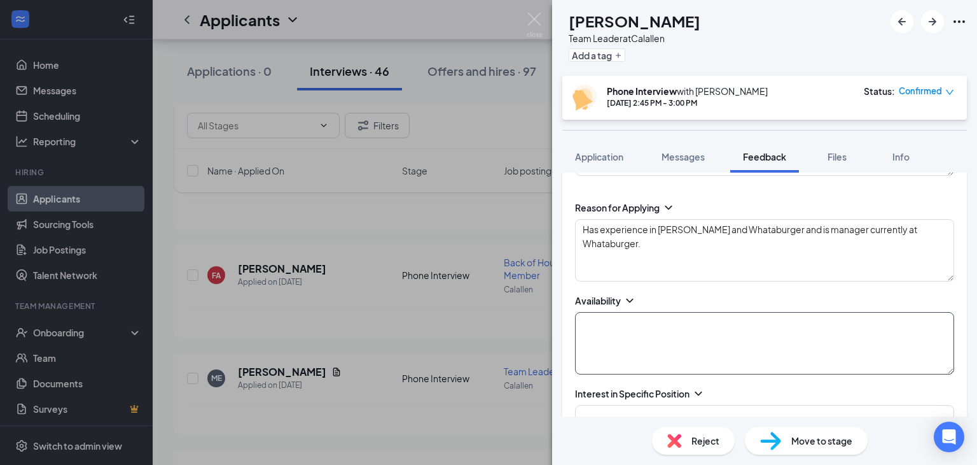
click at [598, 321] on textarea at bounding box center [764, 343] width 379 height 62
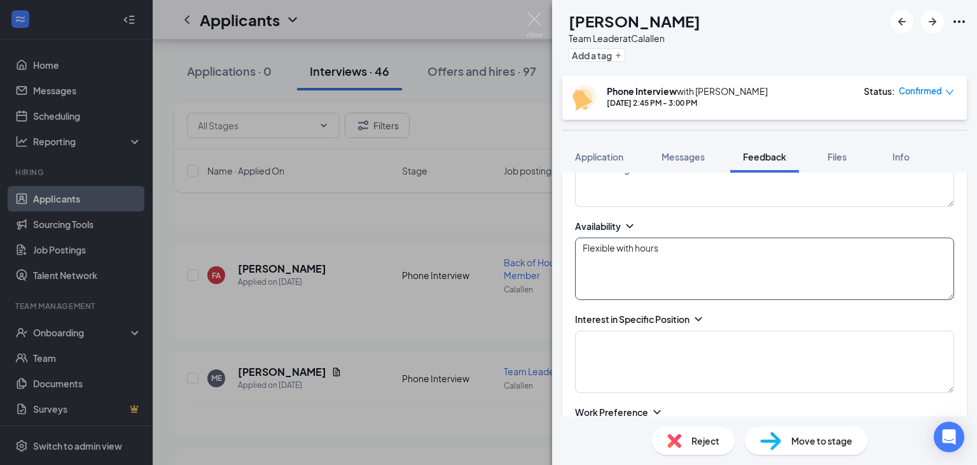
scroll to position [258, 0]
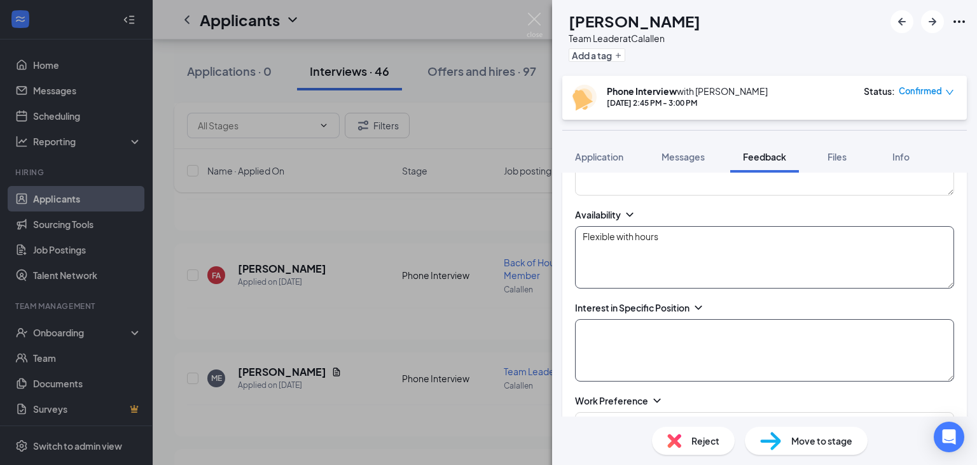
type textarea "Flexible with hours"
click at [594, 337] on textarea at bounding box center [764, 350] width 379 height 62
click at [690, 328] on textarea "Interested in a leadership bpostion" at bounding box center [764, 350] width 379 height 62
click at [706, 325] on textarea "Interested in a leadership postion" at bounding box center [764, 350] width 379 height 62
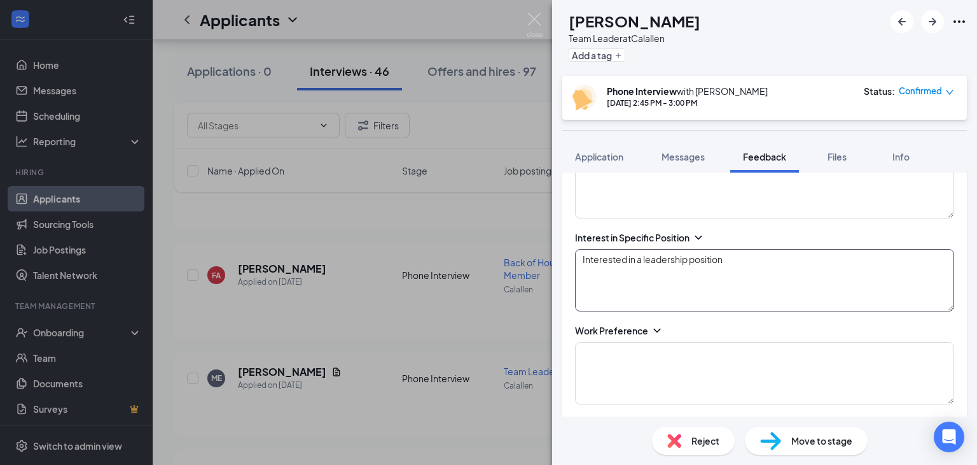
scroll to position [328, 0]
type textarea "Interested in a leadership position"
click at [651, 374] on textarea at bounding box center [764, 373] width 379 height 62
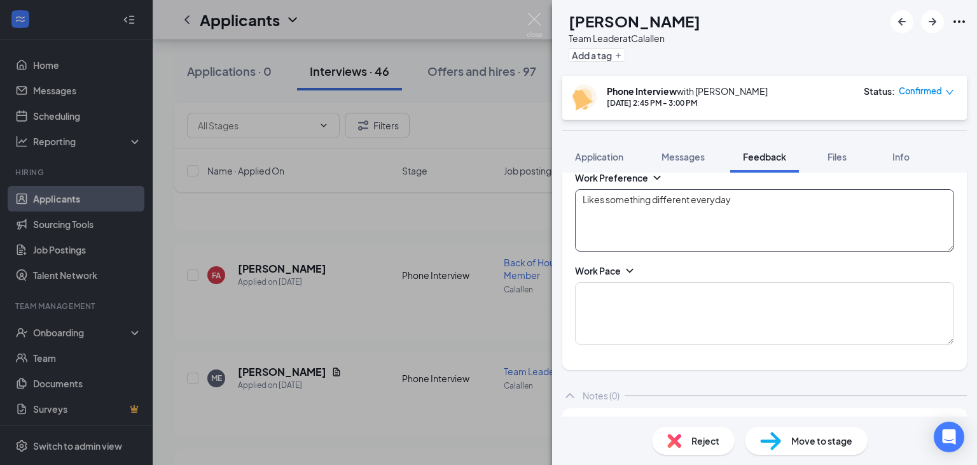
scroll to position [482, 0]
type textarea "Likes something different everyday"
click at [591, 291] on textarea at bounding box center [764, 312] width 379 height 62
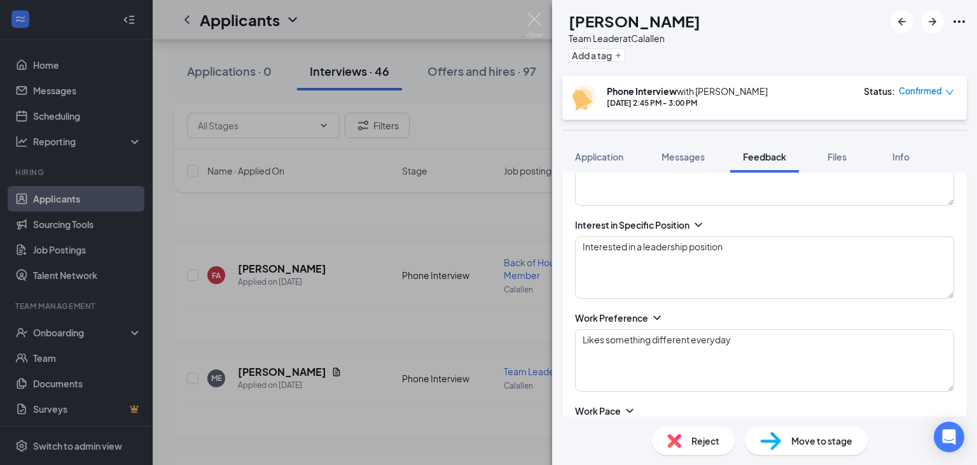
type textarea "Fast pace."
click at [591, 291] on textarea "Interested in a leadership position" at bounding box center [764, 267] width 379 height 62
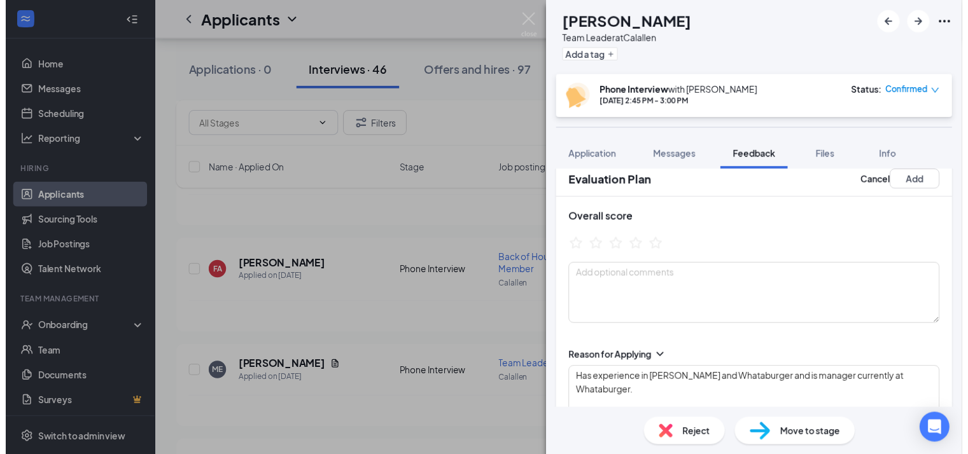
scroll to position [0, 0]
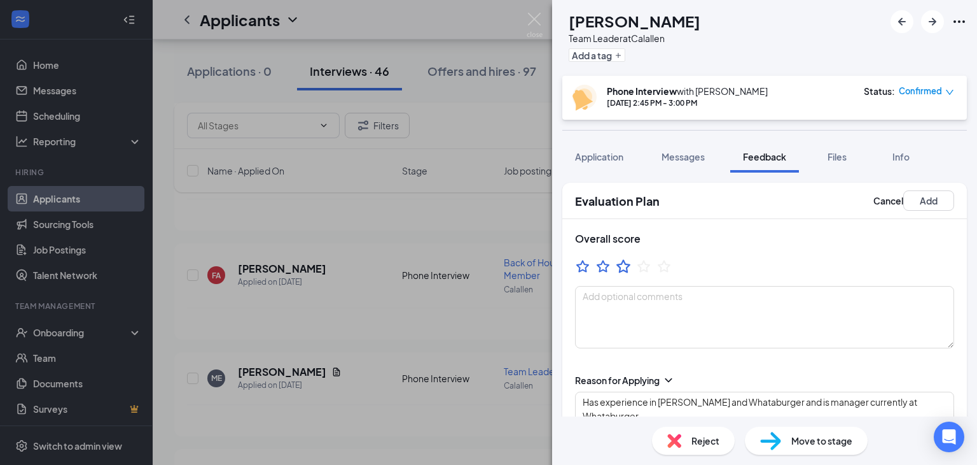
click at [626, 267] on icon "StarBorder" at bounding box center [623, 266] width 17 height 17
click at [619, 295] on textarea at bounding box center [764, 317] width 379 height 62
click at [784, 295] on textarea "Very qualified for the position, couple of concerrns/pay" at bounding box center [764, 317] width 379 height 62
click at [817, 298] on textarea "Very qualified for the position, couple of concerns/pay" at bounding box center [764, 317] width 379 height 62
click at [821, 296] on textarea "Very qualified for the position, couple of concerns/pay/valume" at bounding box center [764, 317] width 379 height 62
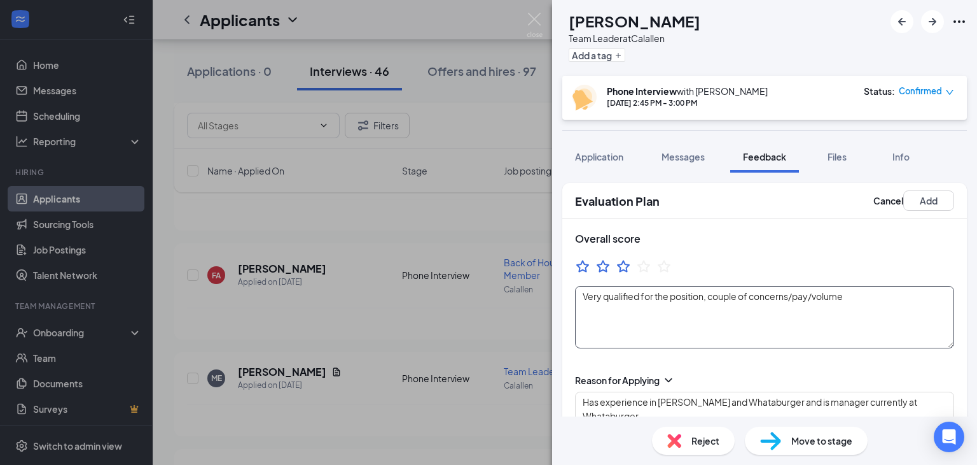
click at [850, 295] on textarea "Very qualified for the position, couple of concerns/pay/volume" at bounding box center [764, 317] width 379 height 62
type textarea "Very qualified for the position, couple of concerns/pay/volume."
click at [927, 201] on button "Add" at bounding box center [929, 200] width 51 height 20
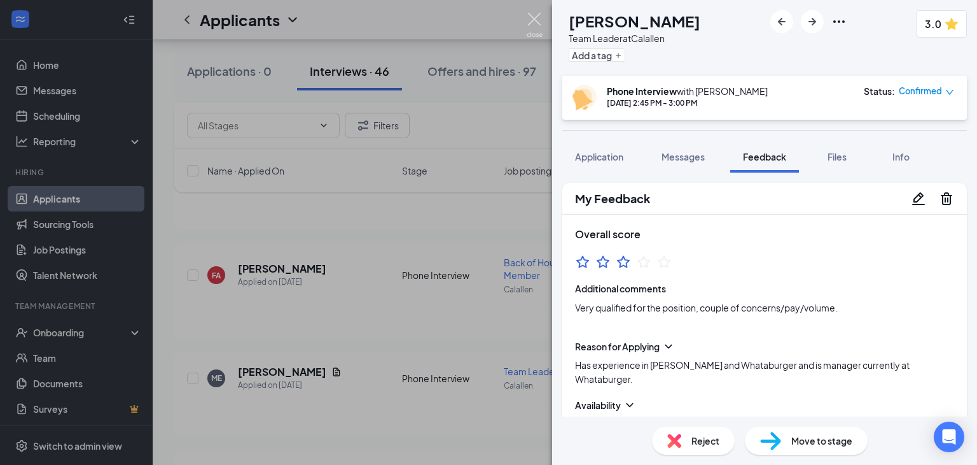
click at [540, 20] on img at bounding box center [535, 25] width 16 height 25
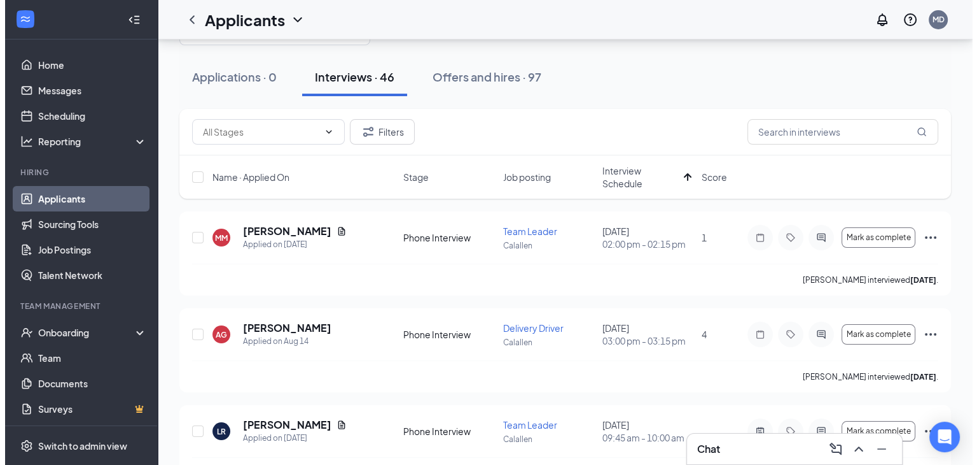
scroll to position [48, 0]
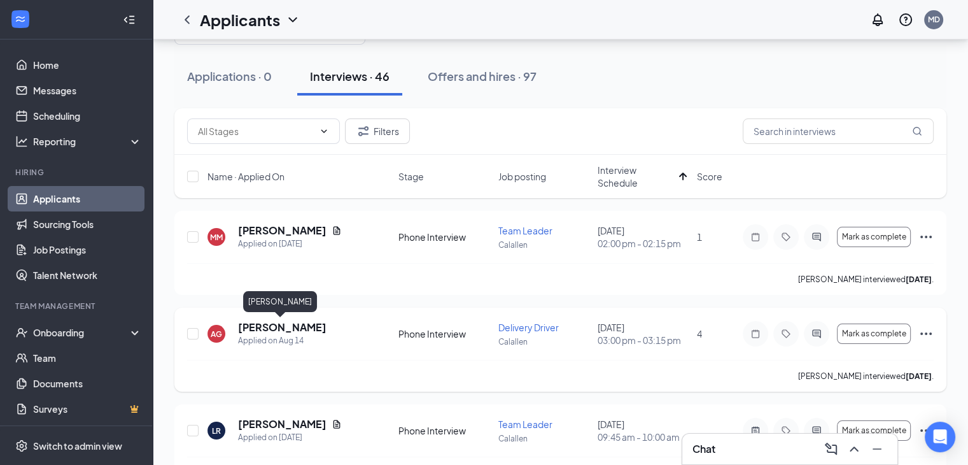
click at [279, 331] on h5 "[PERSON_NAME]" at bounding box center [282, 327] width 88 height 14
